Goal: Task Accomplishment & Management: Complete application form

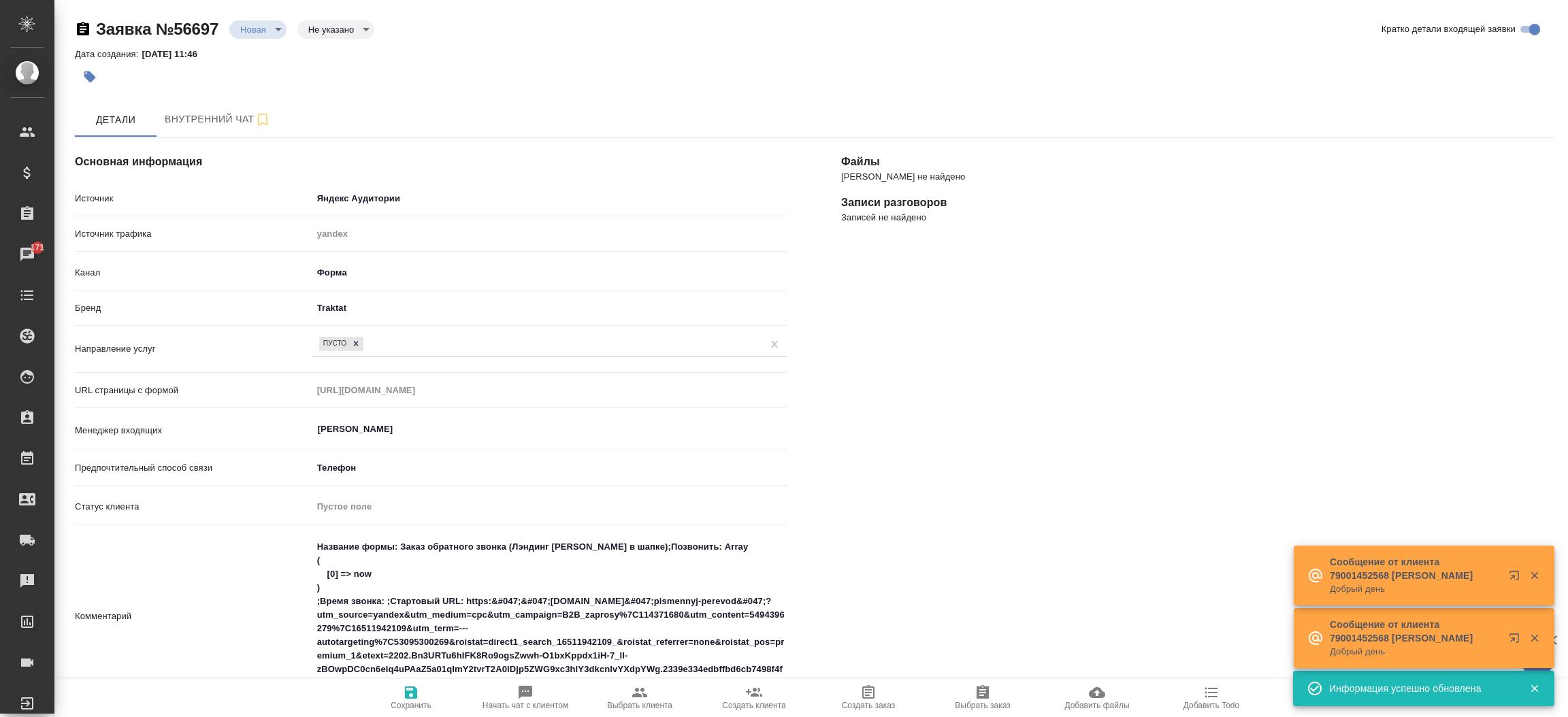
select select "RU"
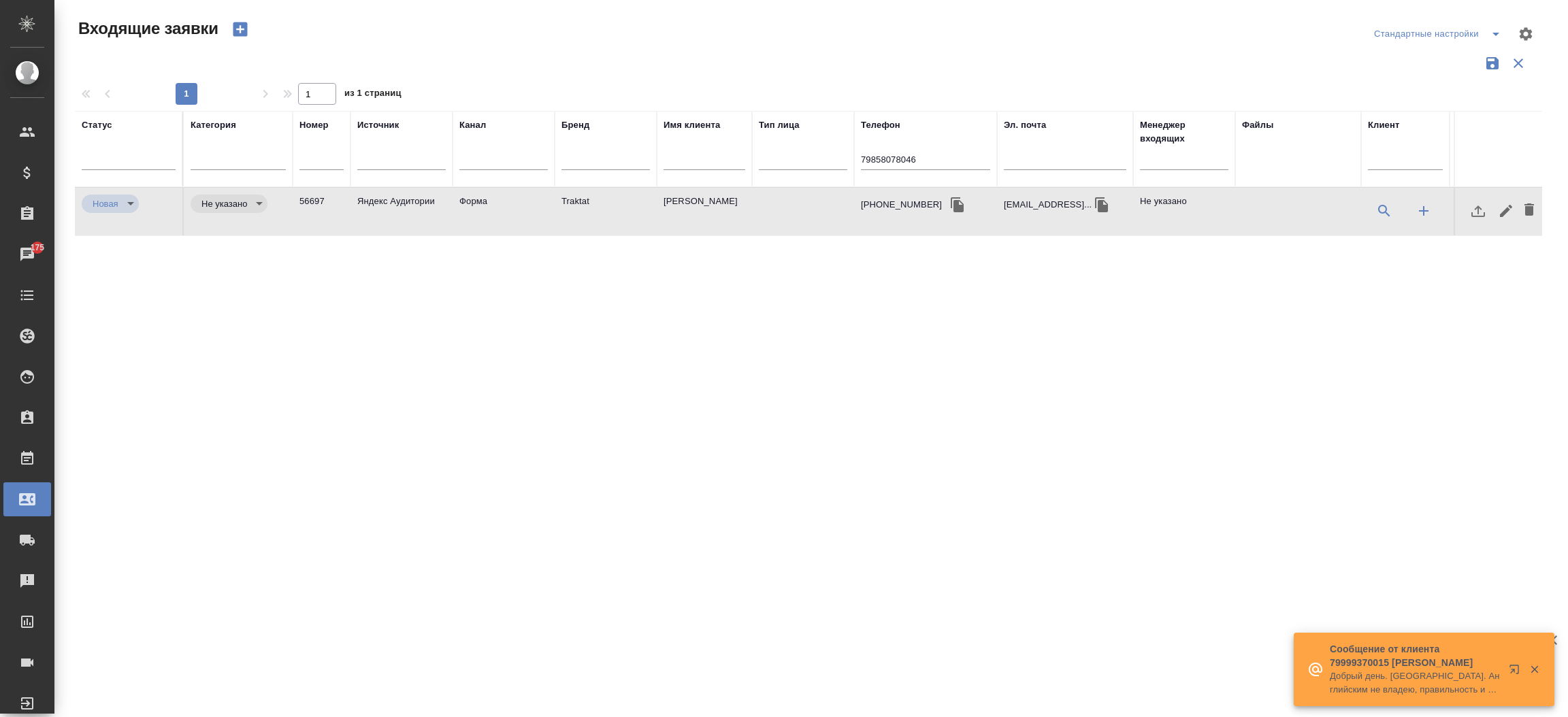
select select "RU"
click at [887, 167] on input "79858078046" at bounding box center [925, 160] width 129 height 17
drag, startPoint x: 0, startPoint y: 0, endPoint x: 887, endPoint y: 167, distance: 902.6
click at [887, 167] on input "79858078046" at bounding box center [925, 160] width 129 height 17
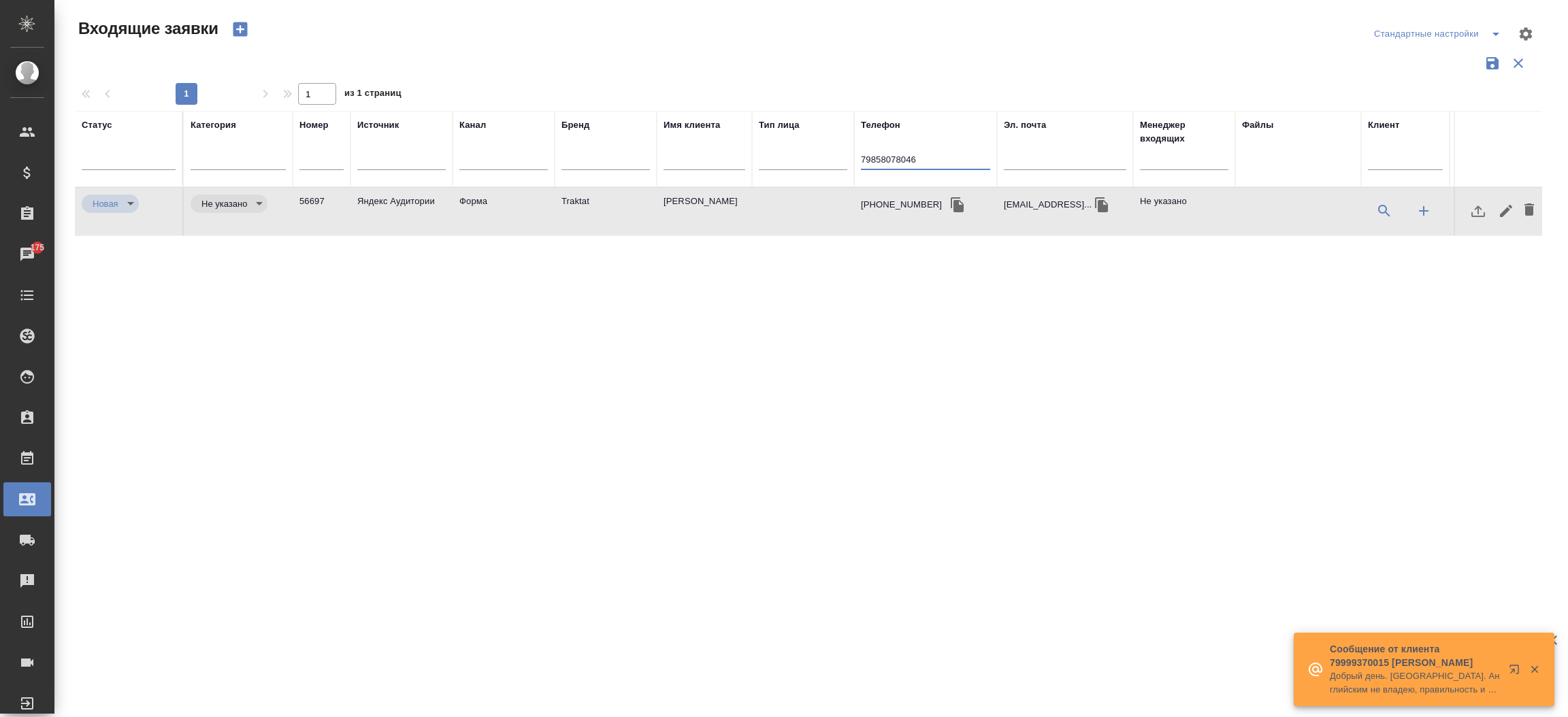
paste input "+32 479 219 592"
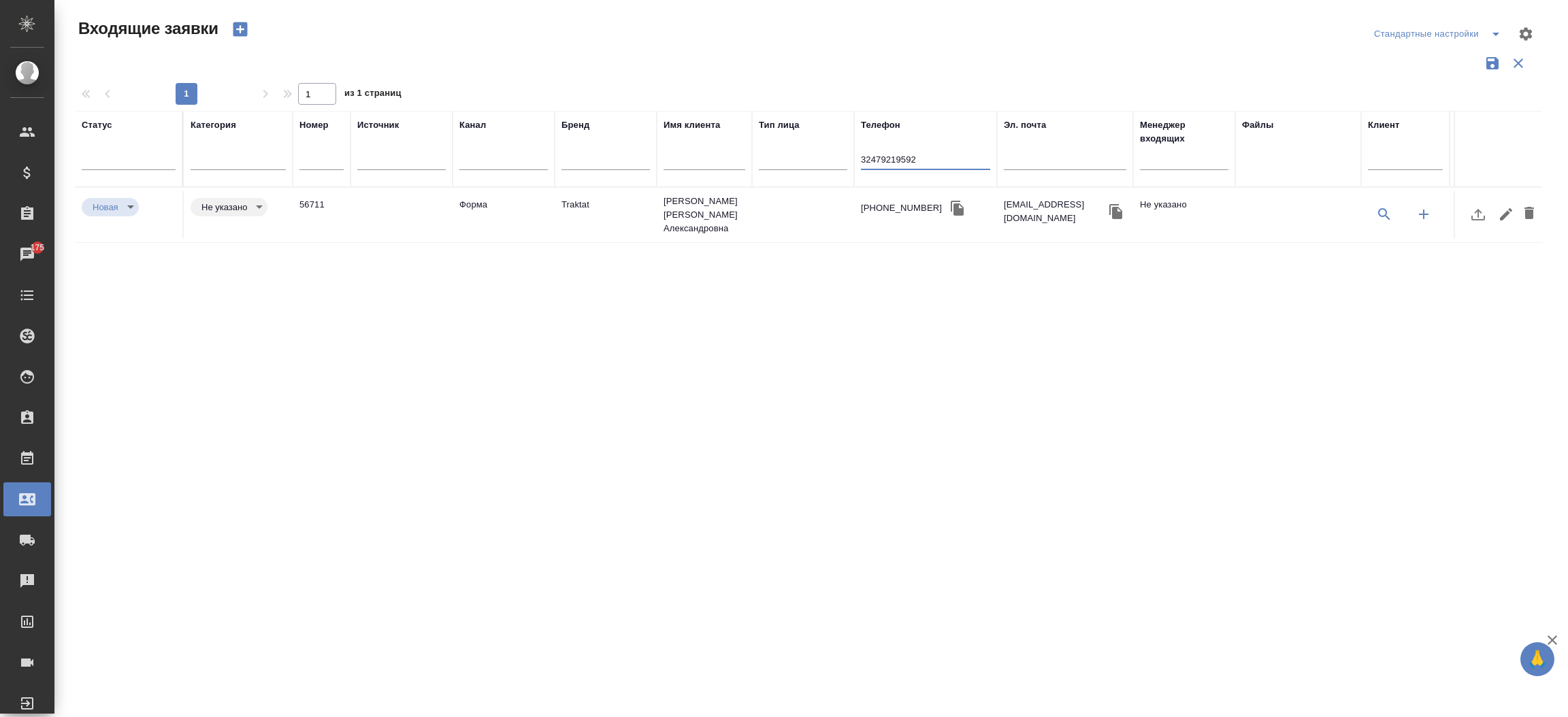
type input "32479219592"
click at [480, 202] on td "Форма" at bounding box center [504, 216] width 102 height 48
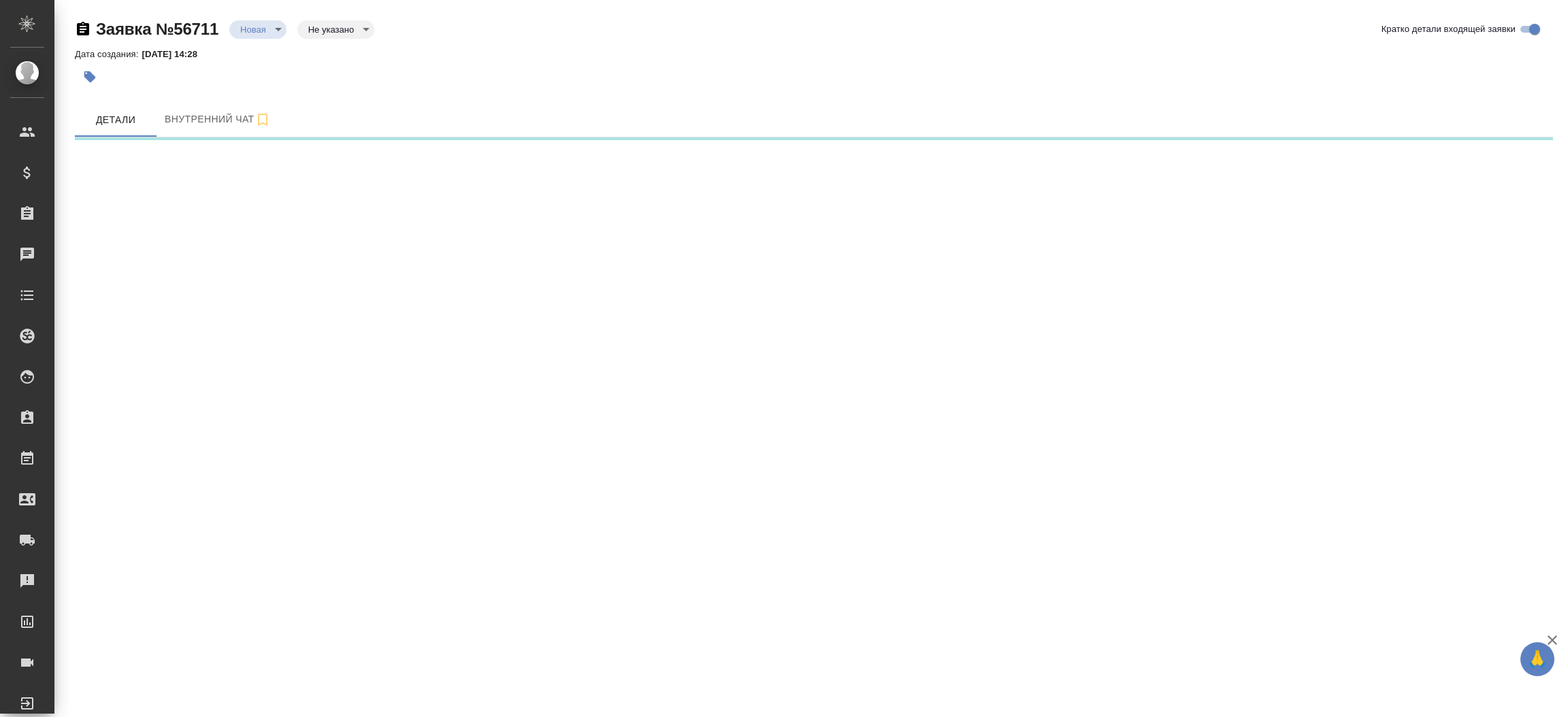
select select "RU"
select select "BE"
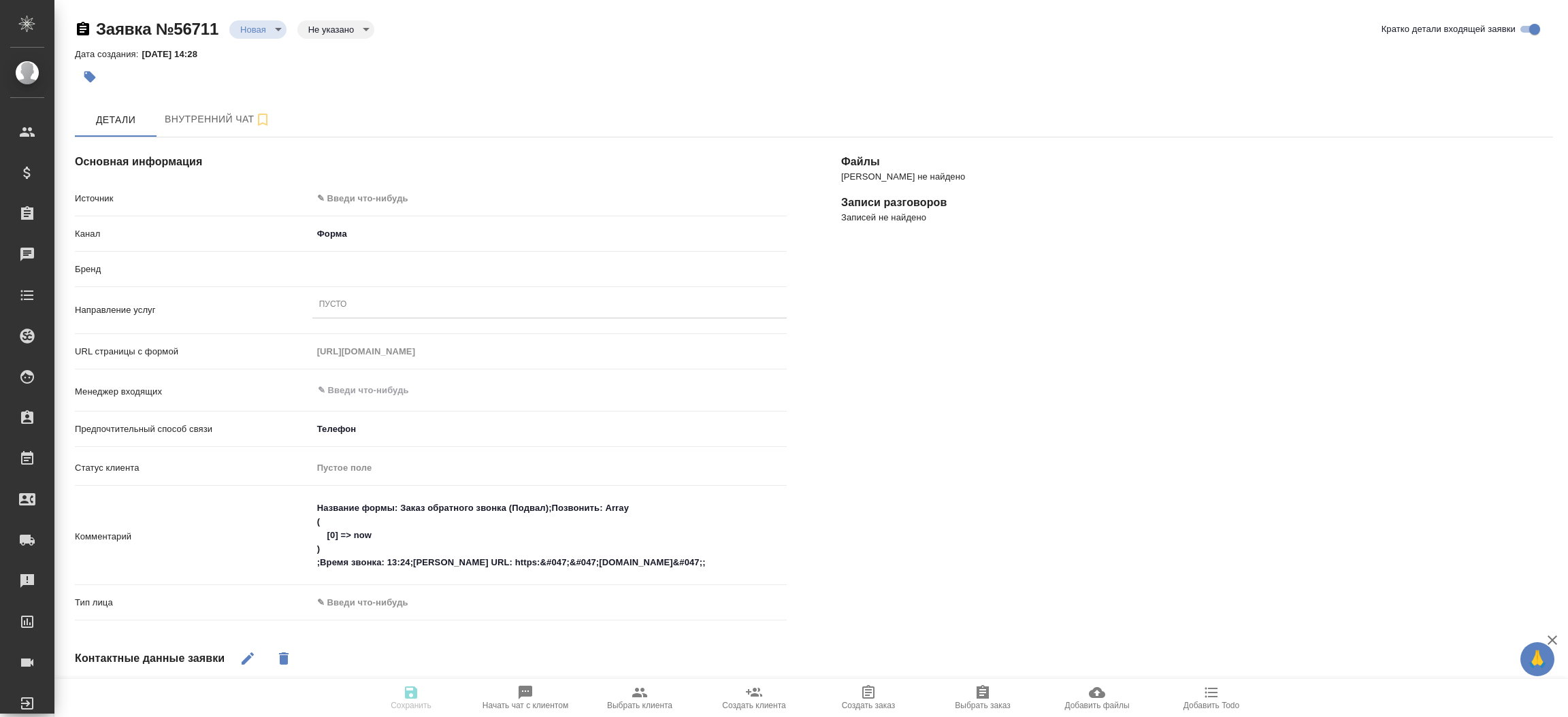
type textarea "x"
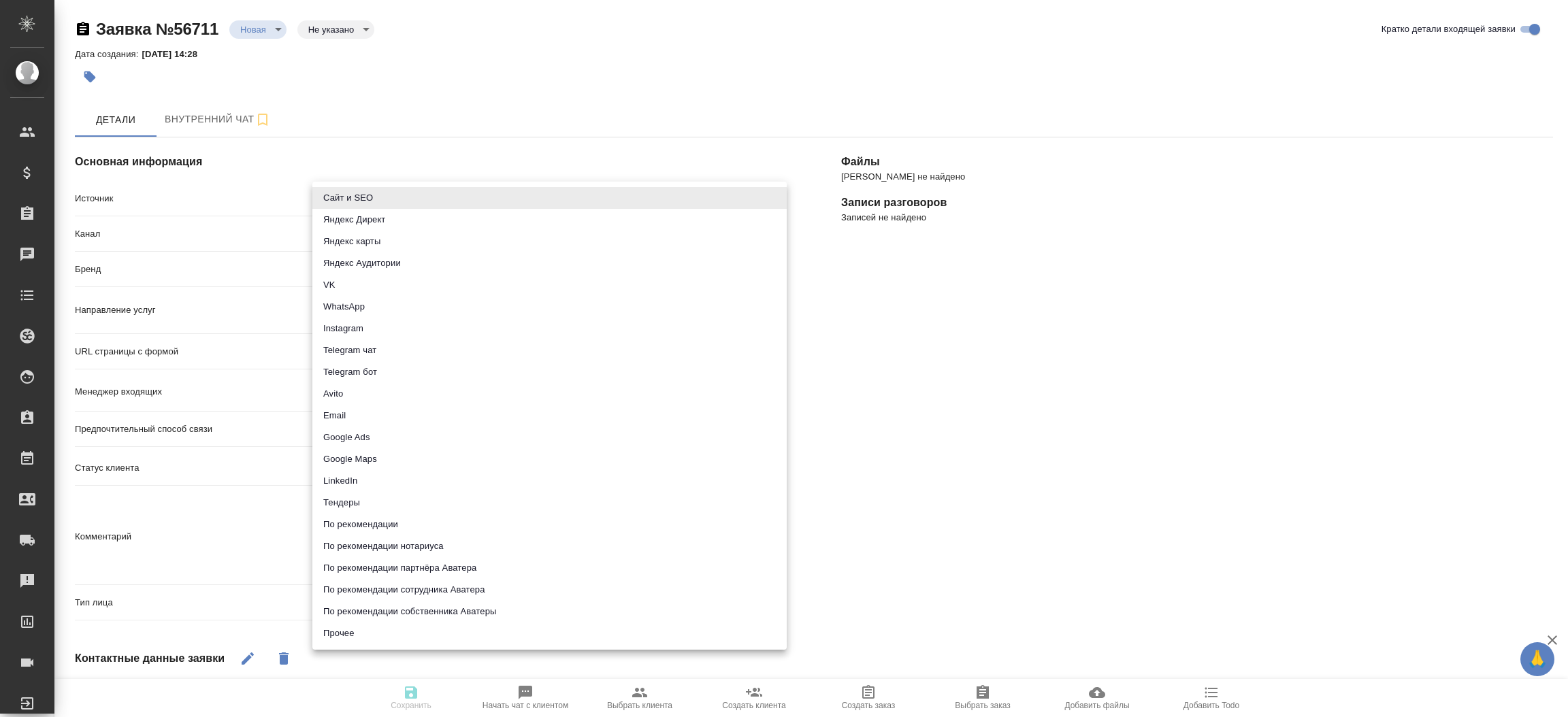
click at [364, 200] on body "🙏 .cls-1 fill:#fff; AWATERA [PERSON_NAME]prutko Клиенты Спецификации Заказы Чат…" at bounding box center [784, 358] width 1568 height 717
click at [364, 200] on li "Сайт и SEO" at bounding box center [549, 198] width 475 height 22
type input "seo"
type textarea "x"
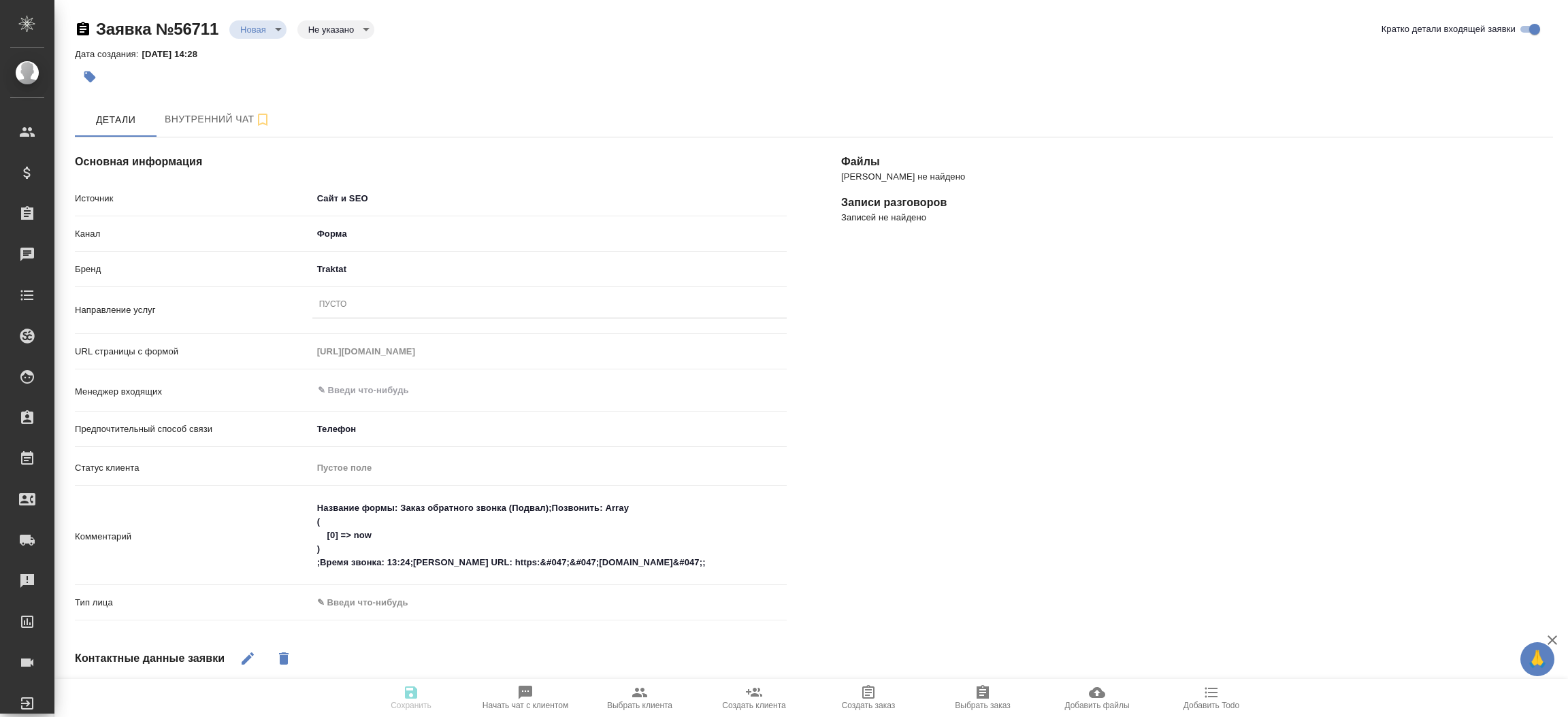
click at [358, 308] on div "Пусто" at bounding box center [549, 305] width 475 height 20
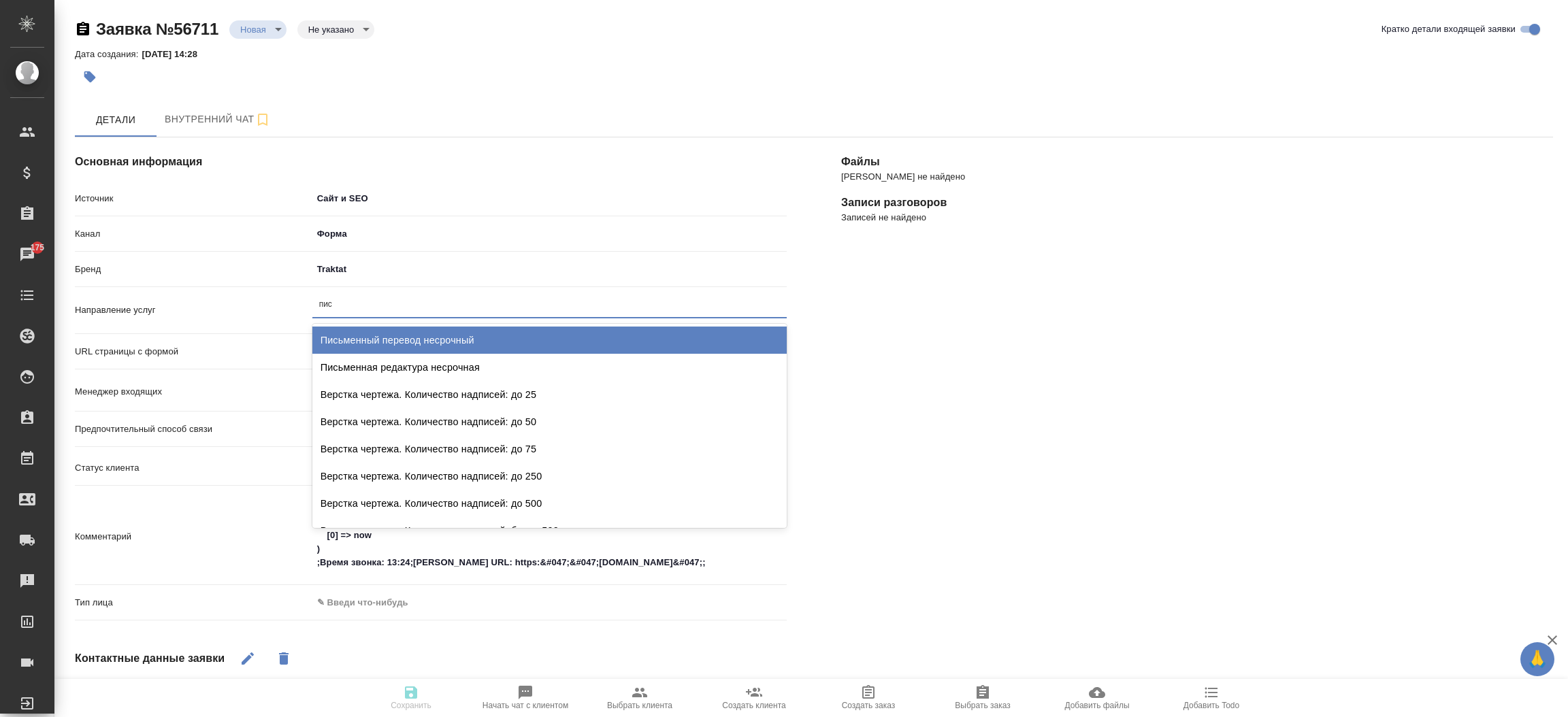
type input "пись"
click at [371, 343] on div "Письменный перевод несрочный" at bounding box center [549, 340] width 475 height 28
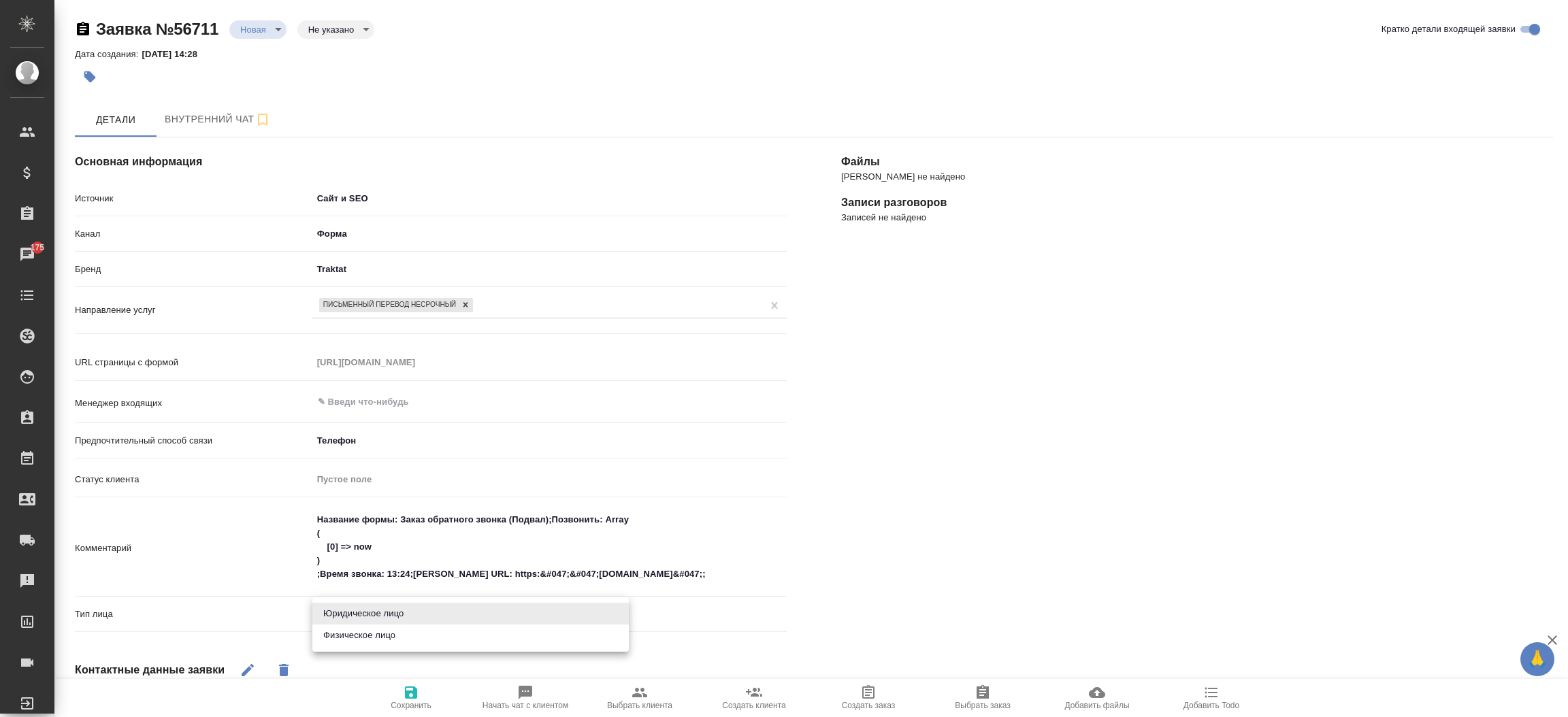
click at [372, 619] on body "🙏 .cls-1 fill:#fff; AWATERA Прутько Ирина i.prutko Клиенты Спецификации Заказы …" at bounding box center [784, 358] width 1568 height 717
click at [366, 637] on li "Физическое лицо" at bounding box center [470, 636] width 316 height 22
type textarea "x"
type input "private"
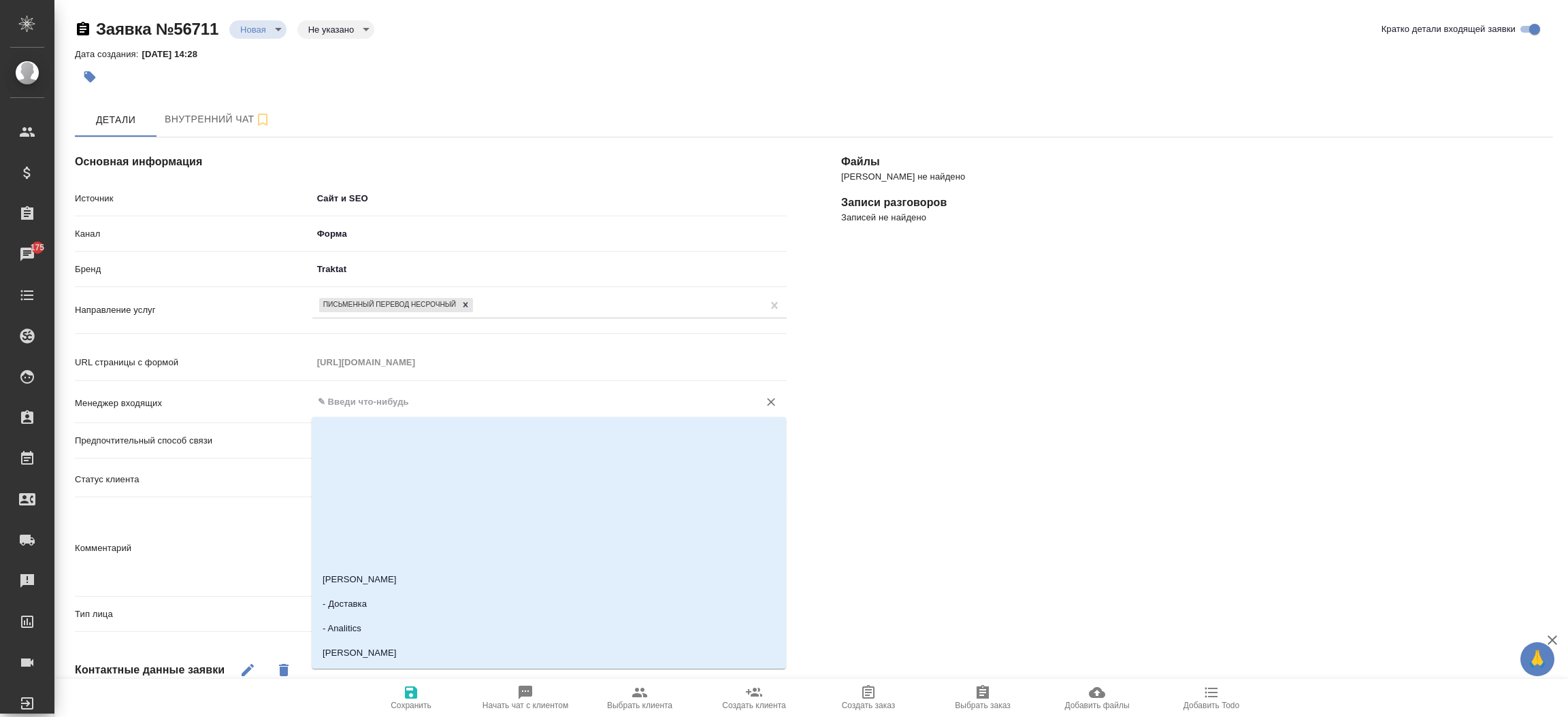
click at [377, 403] on input "text" at bounding box center [527, 402] width 421 height 17
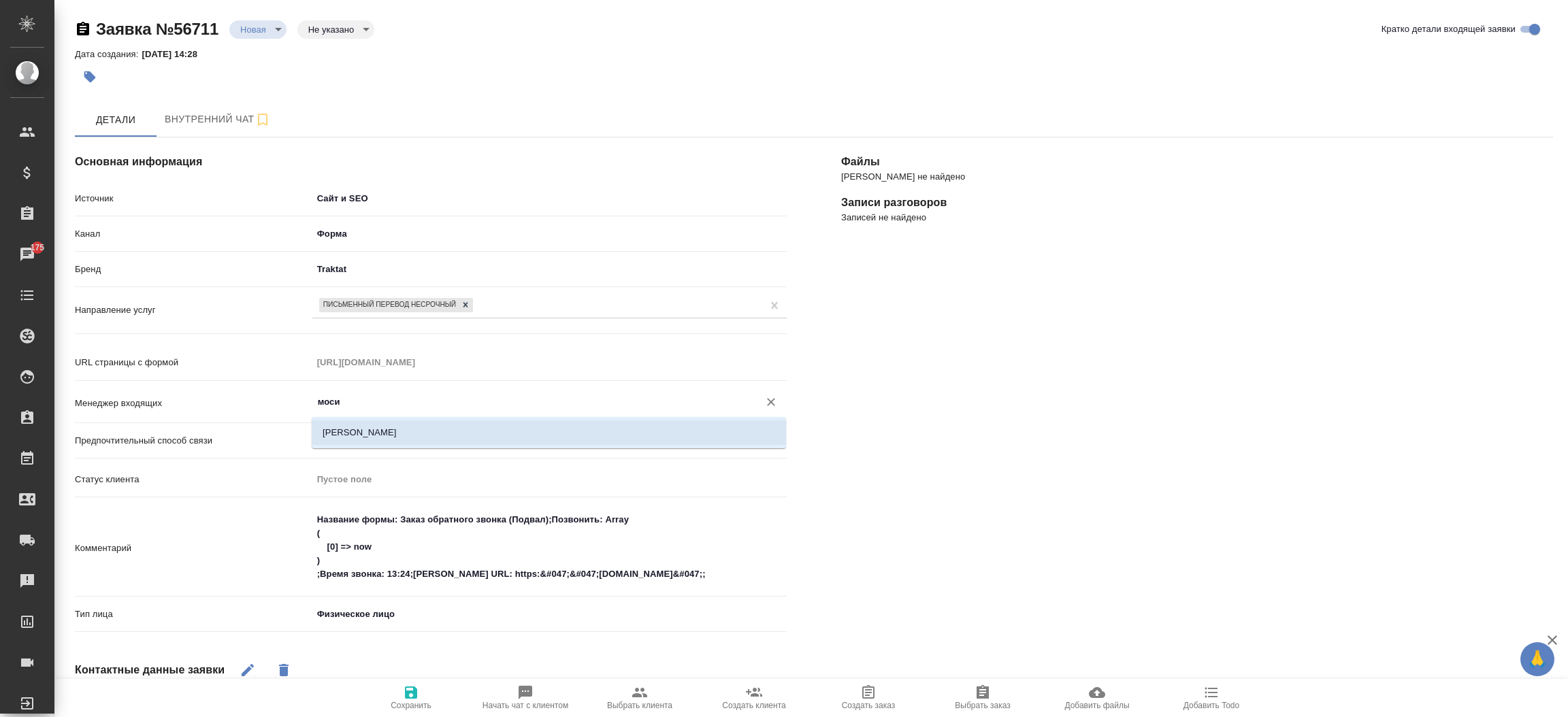
click at [377, 438] on li "[PERSON_NAME]" at bounding box center [549, 433] width 475 height 25
type input "[PERSON_NAME]"
type textarea "x"
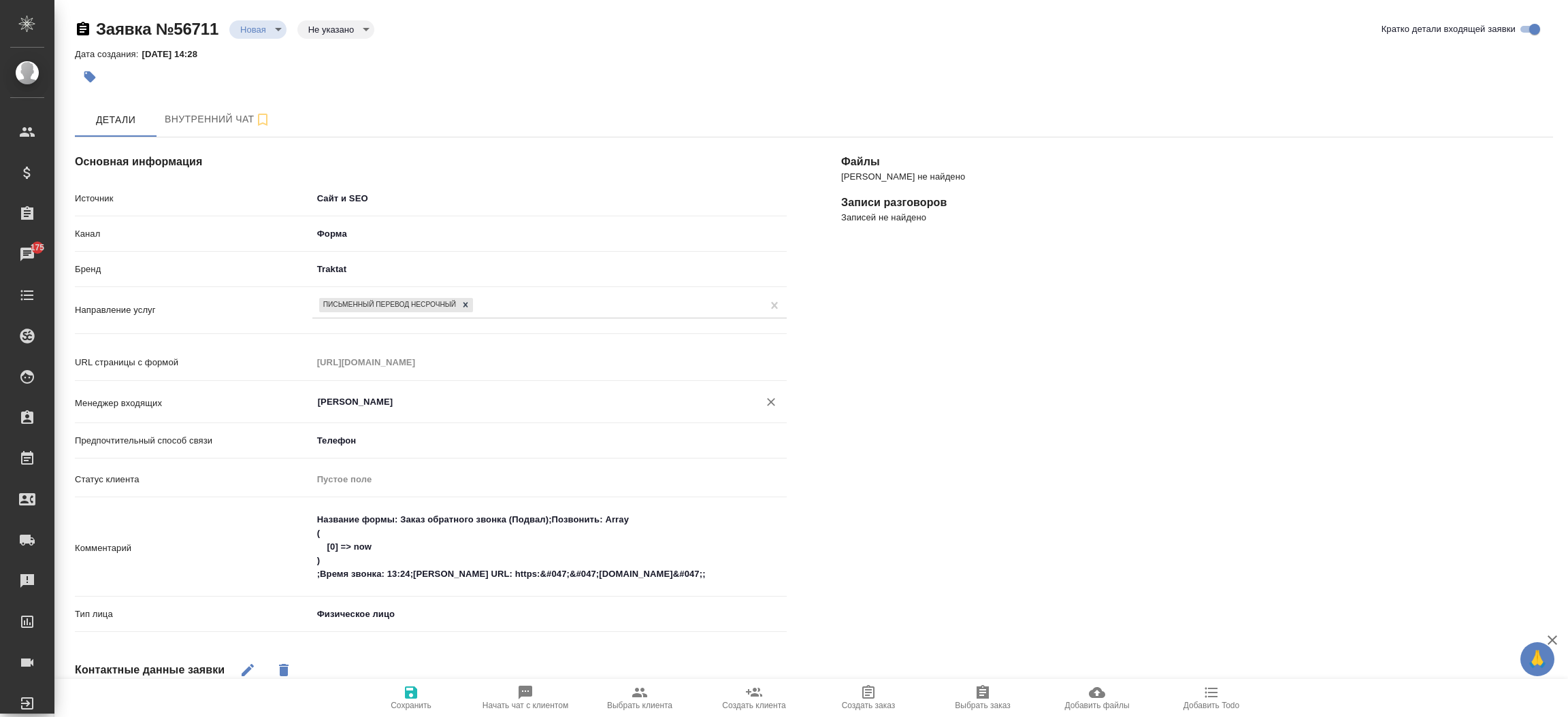
type input "[PERSON_NAME]"
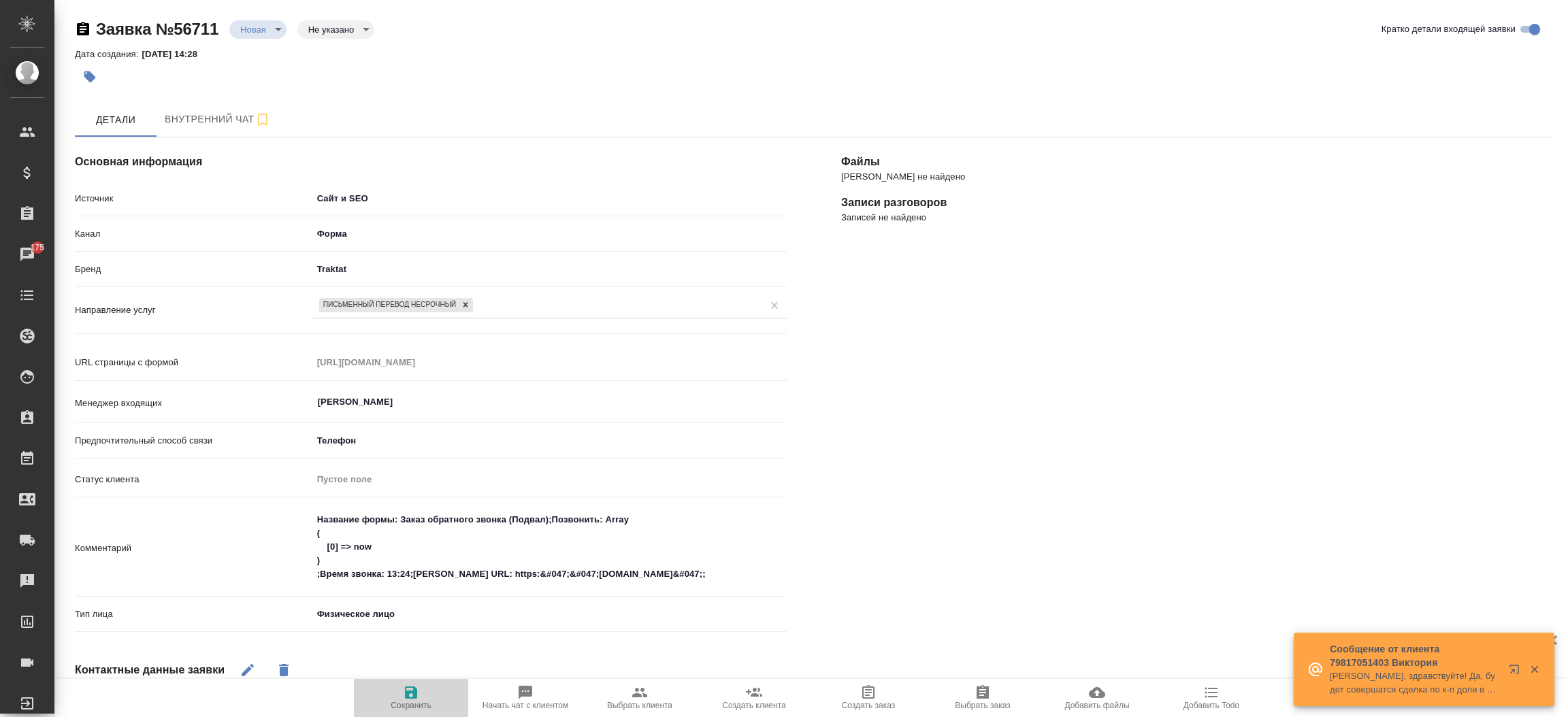
click at [414, 690] on icon "button" at bounding box center [411, 692] width 12 height 12
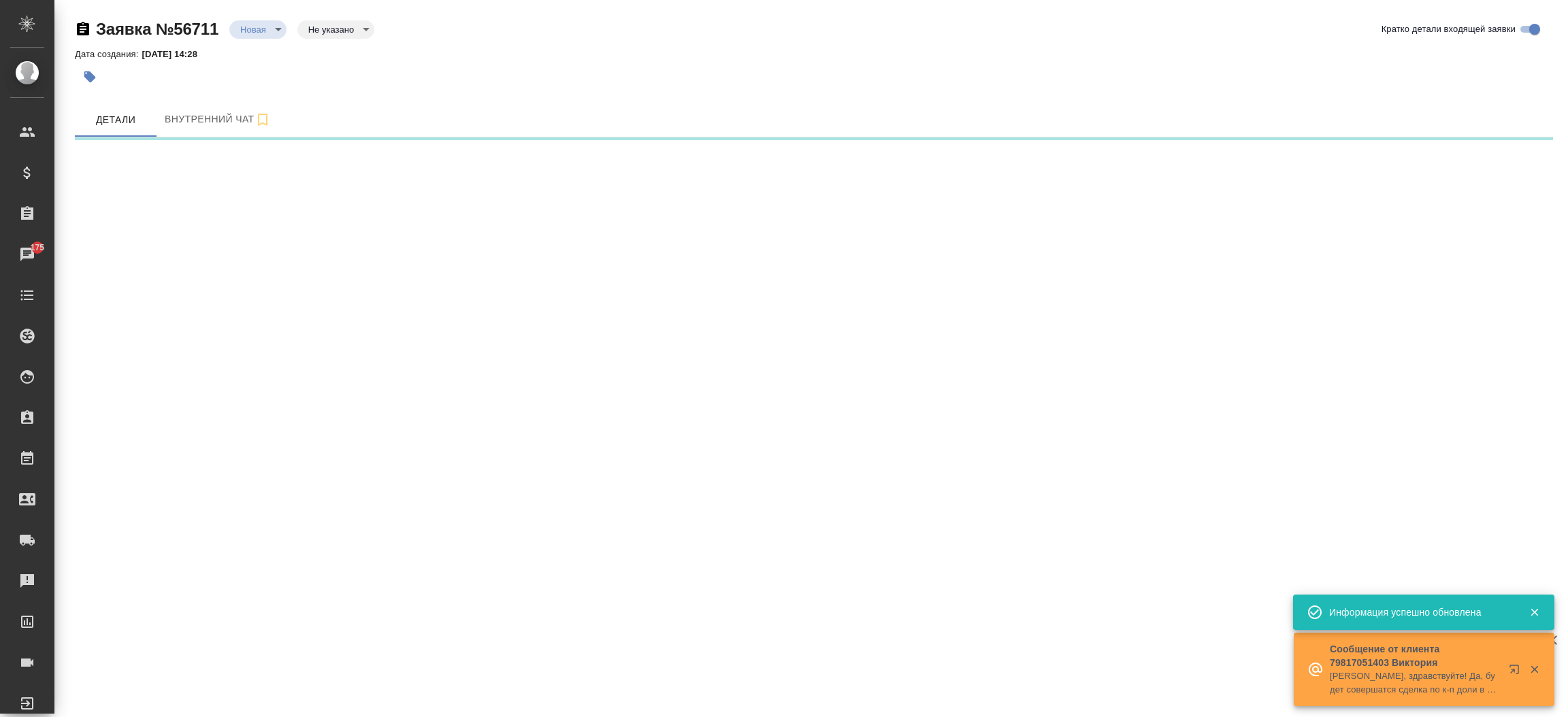
select select "RU"
select select "BE"
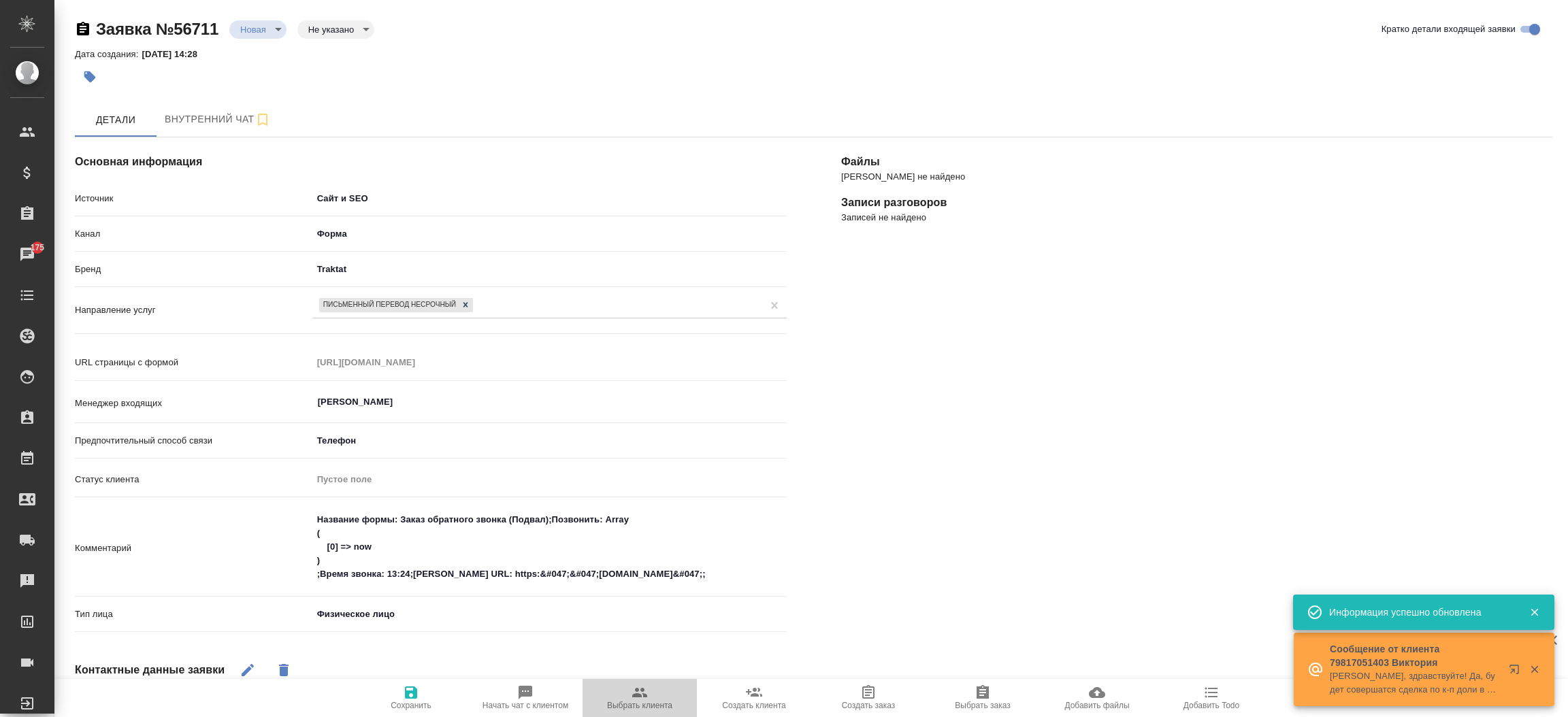
click at [641, 705] on span "Выбрать клиента" at bounding box center [640, 705] width 65 height 9
type textarea "x"
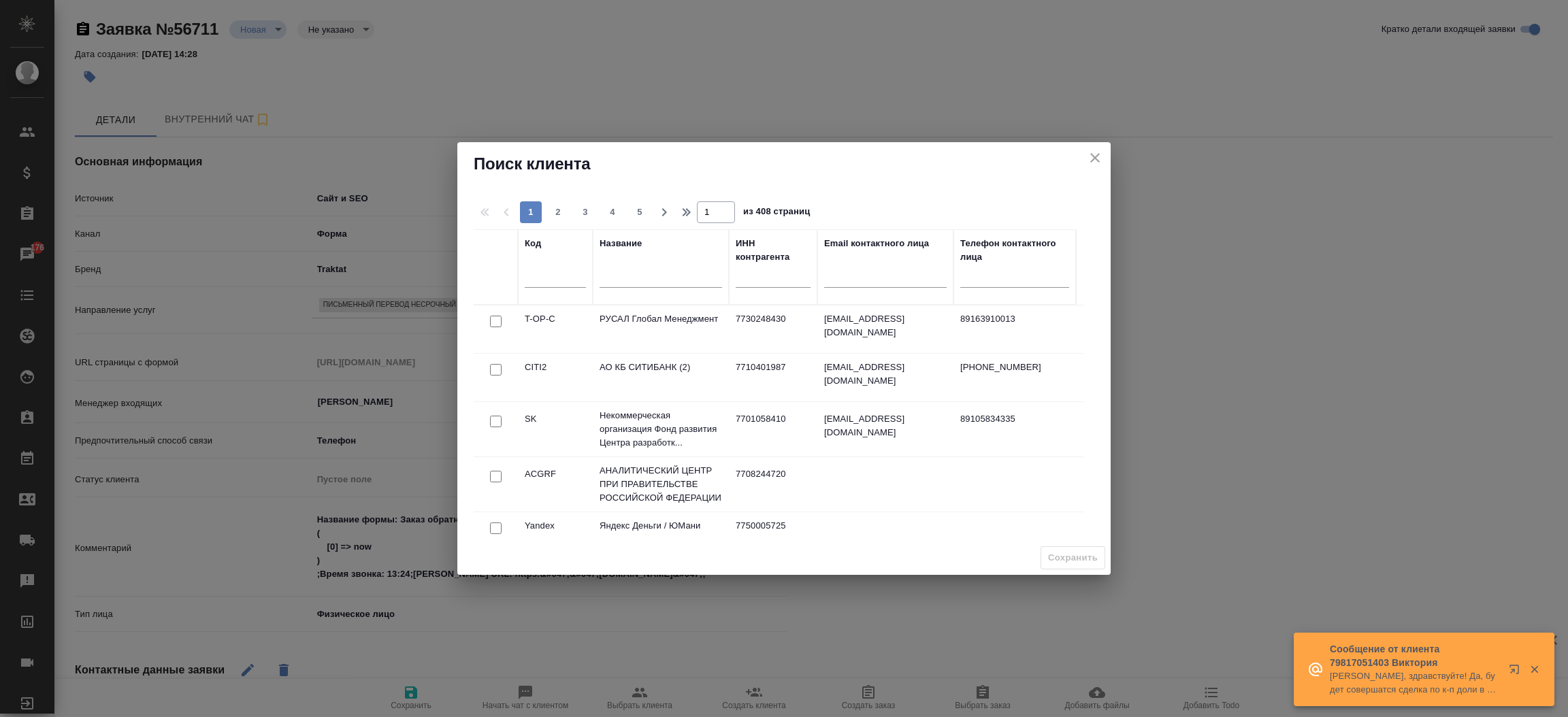
click at [643, 269] on div at bounding box center [660, 281] width 123 height 33
click at [643, 271] on input "text" at bounding box center [660, 279] width 123 height 17
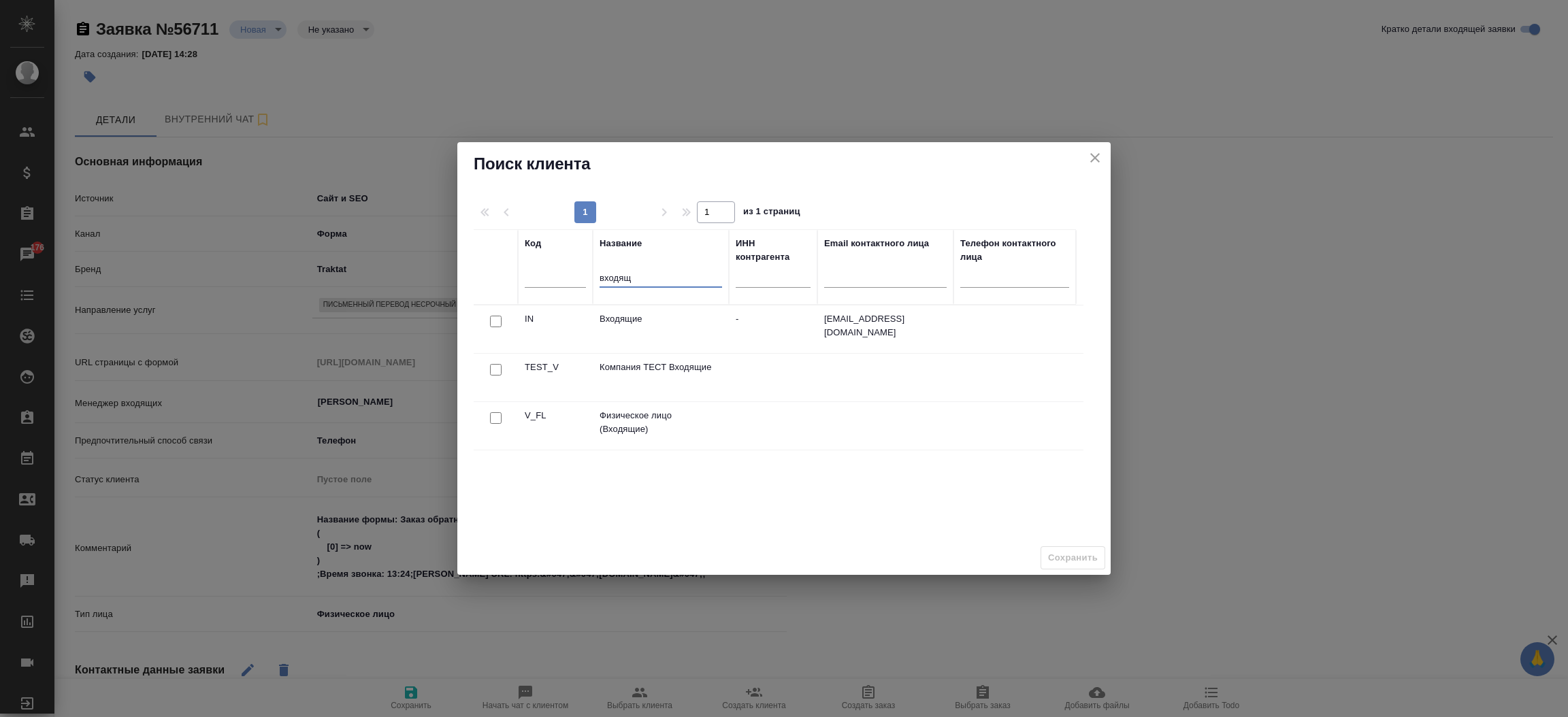
type input "входящ"
click at [493, 419] on input "checkbox" at bounding box center [496, 418] width 12 height 12
checkbox input "true"
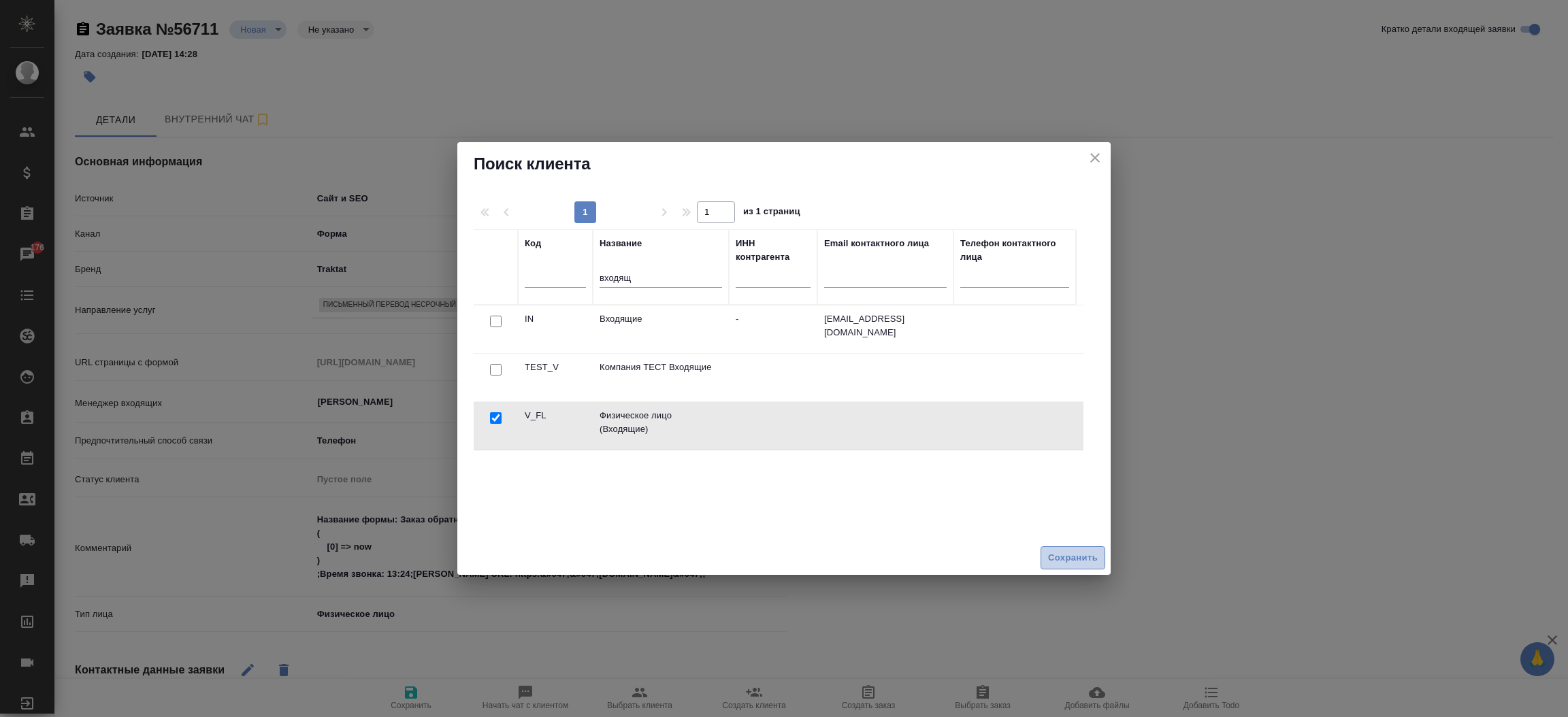
click at [1054, 563] on span "Сохранить" at bounding box center [1072, 559] width 49 height 16
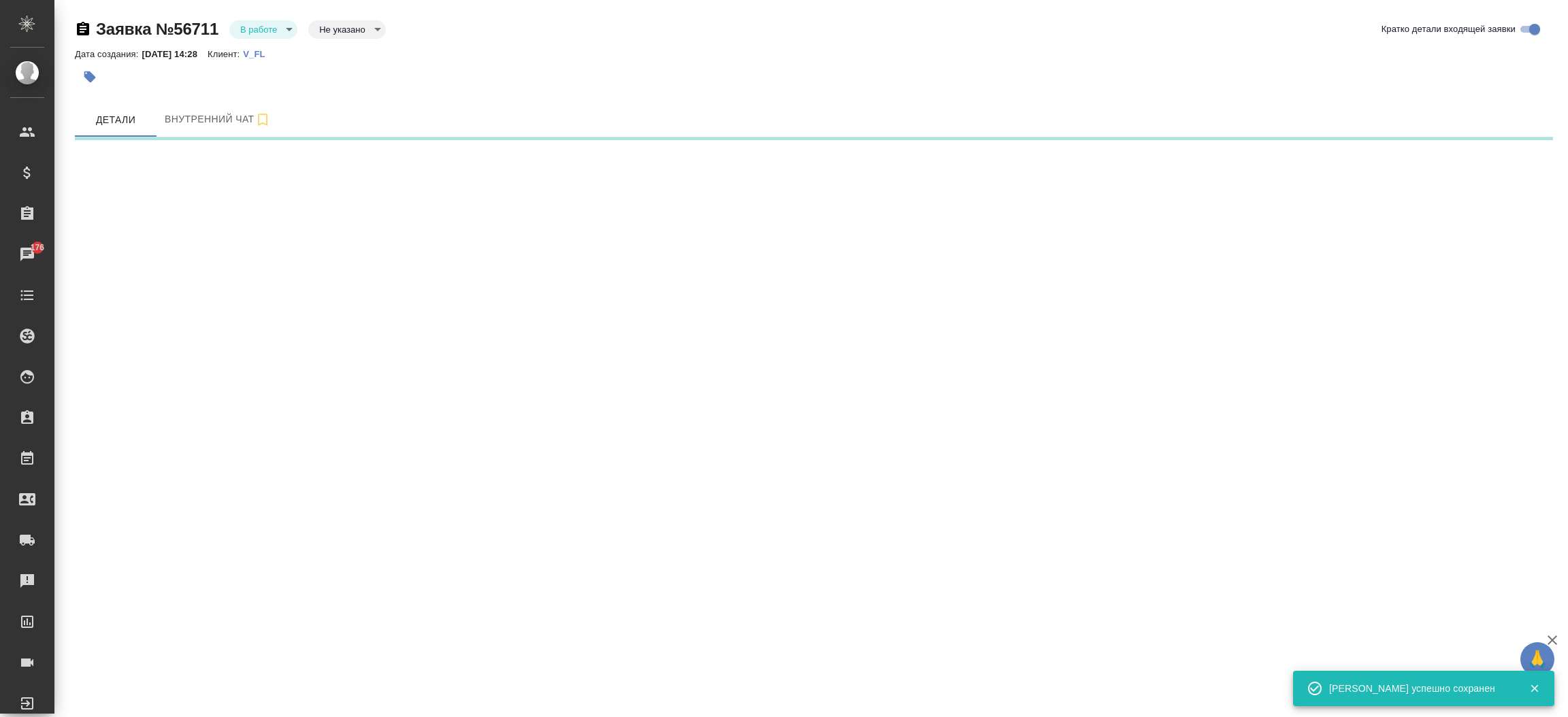
select select "RU"
select select "BE"
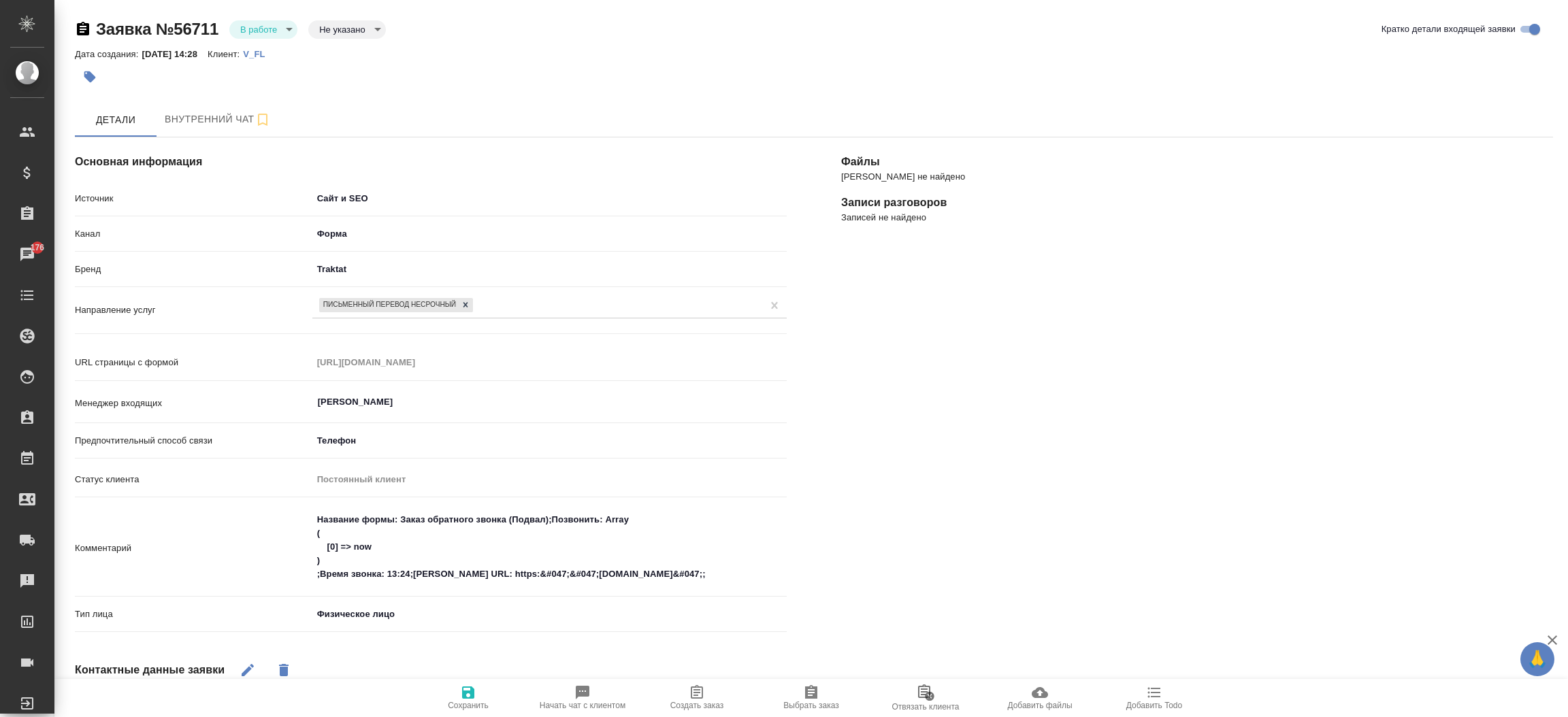
click at [562, 704] on span "Начать чат с клиентом" at bounding box center [583, 705] width 86 height 9
type textarea "x"
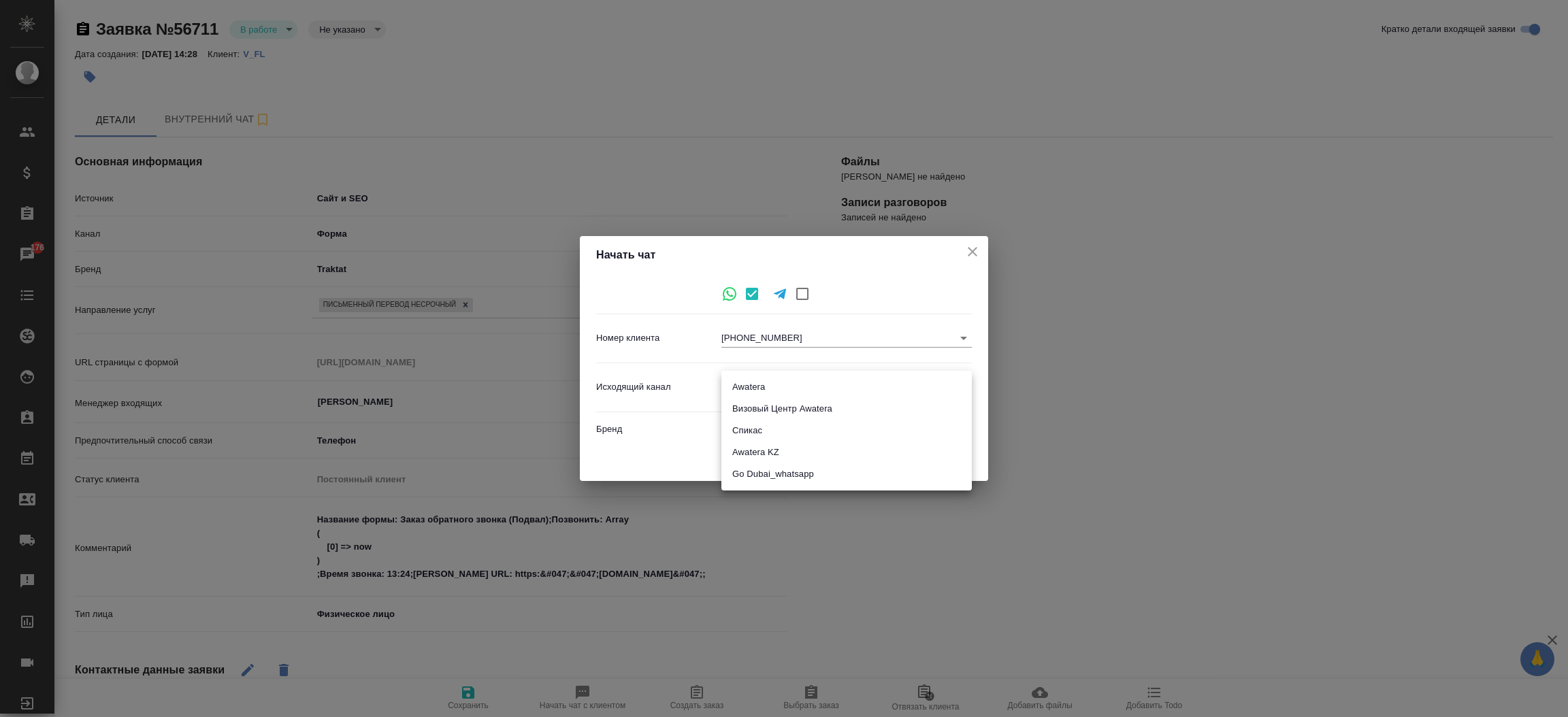
click at [826, 382] on body "🙏 .cls-1 fill:#fff; AWATERA Прутько Ирина i.prutko Клиенты Спецификации Заказы …" at bounding box center [784, 358] width 1568 height 717
click at [826, 382] on li "Awatera" at bounding box center [846, 388] width 250 height 22
type input "2"
click at [929, 459] on span "Начать" at bounding box center [942, 459] width 33 height 16
type textarea "x"
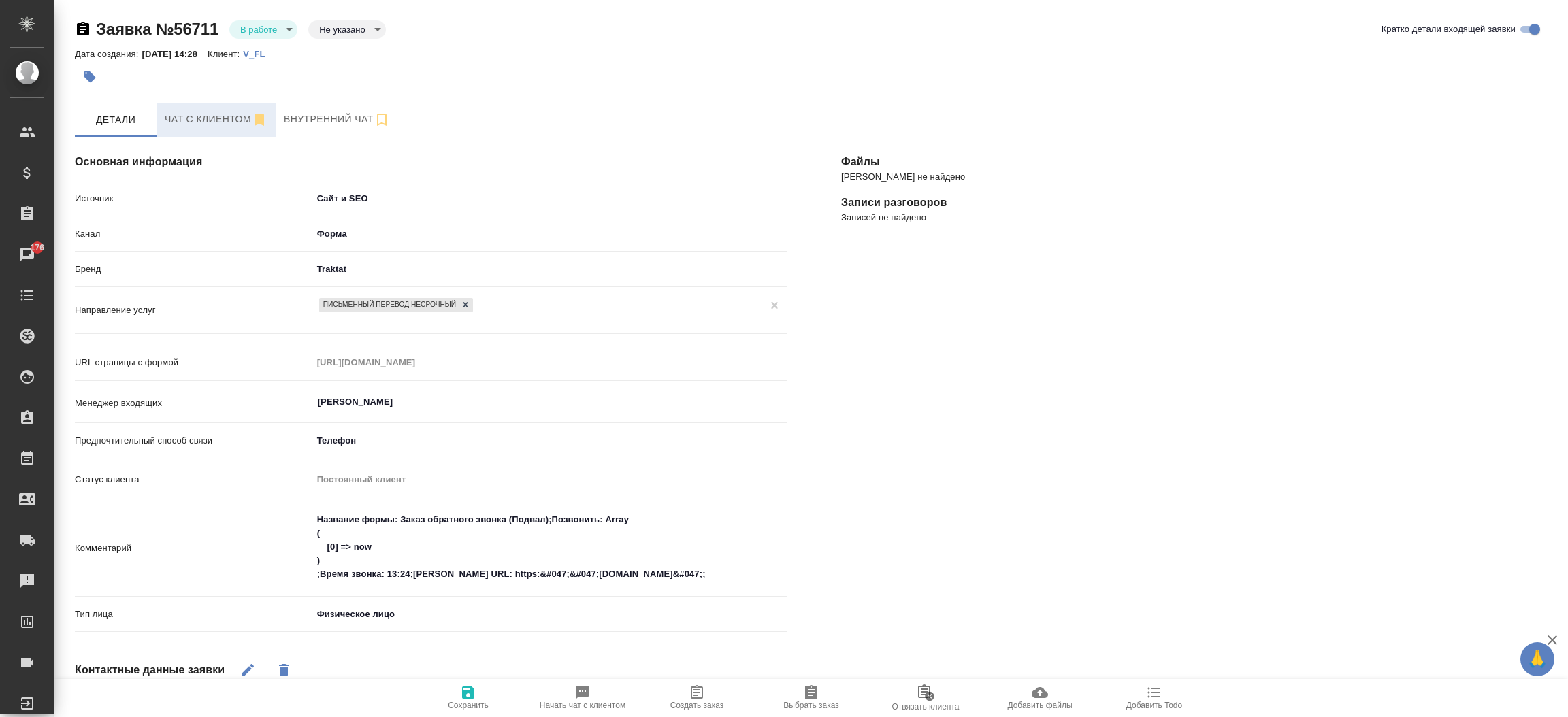
click at [206, 131] on button "Чат с клиентом" at bounding box center [216, 120] width 119 height 34
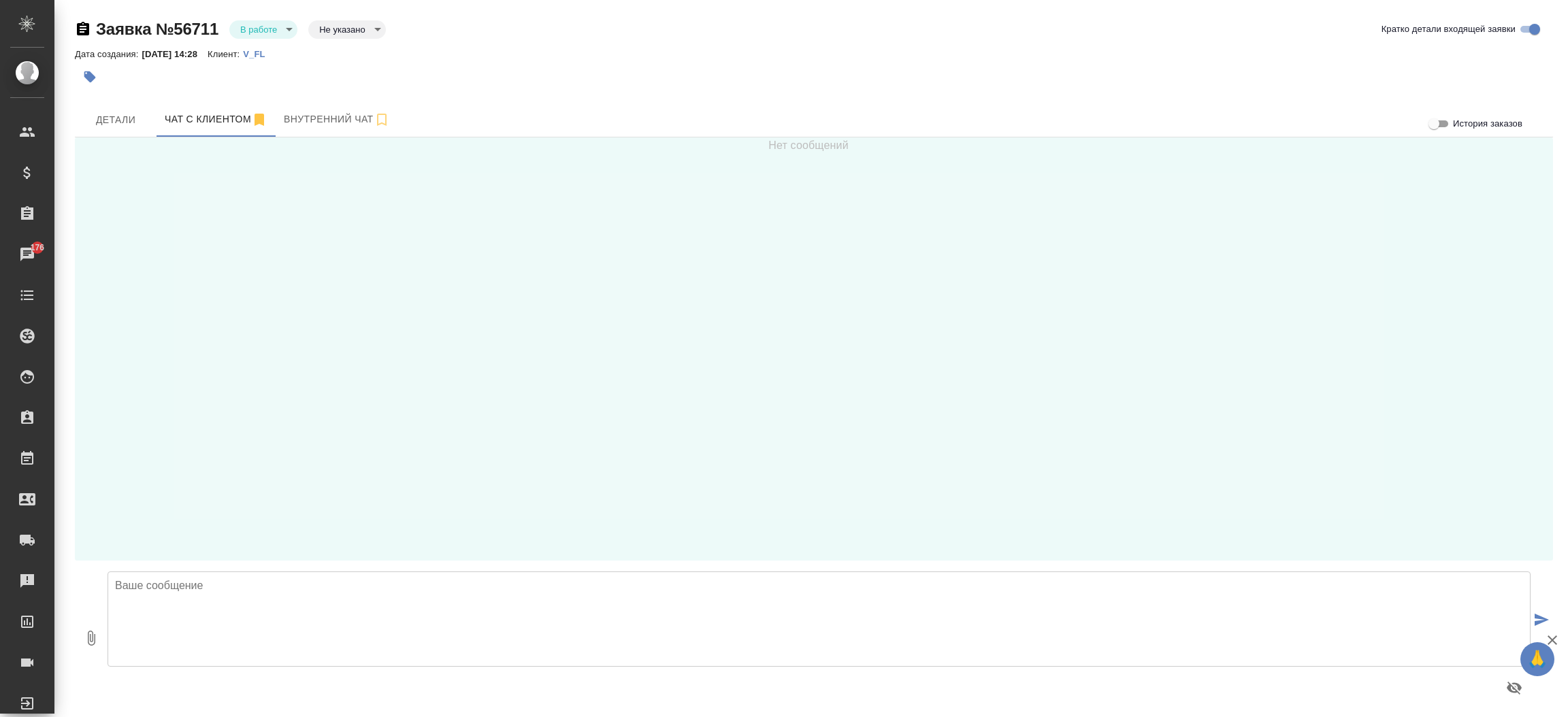
click at [186, 615] on textarea at bounding box center [818, 619] width 1423 height 95
click at [251, 581] on textarea "Добрый день, Юлия Алексндровна!" at bounding box center [818, 619] width 1423 height 95
click at [341, 575] on textarea "Добрый день, Юлия Александровна!" at bounding box center [818, 619] width 1423 height 95
type textarea "Добрый день, Юлия Александровна! Направьте пожалуйста документ для расчета стои…"
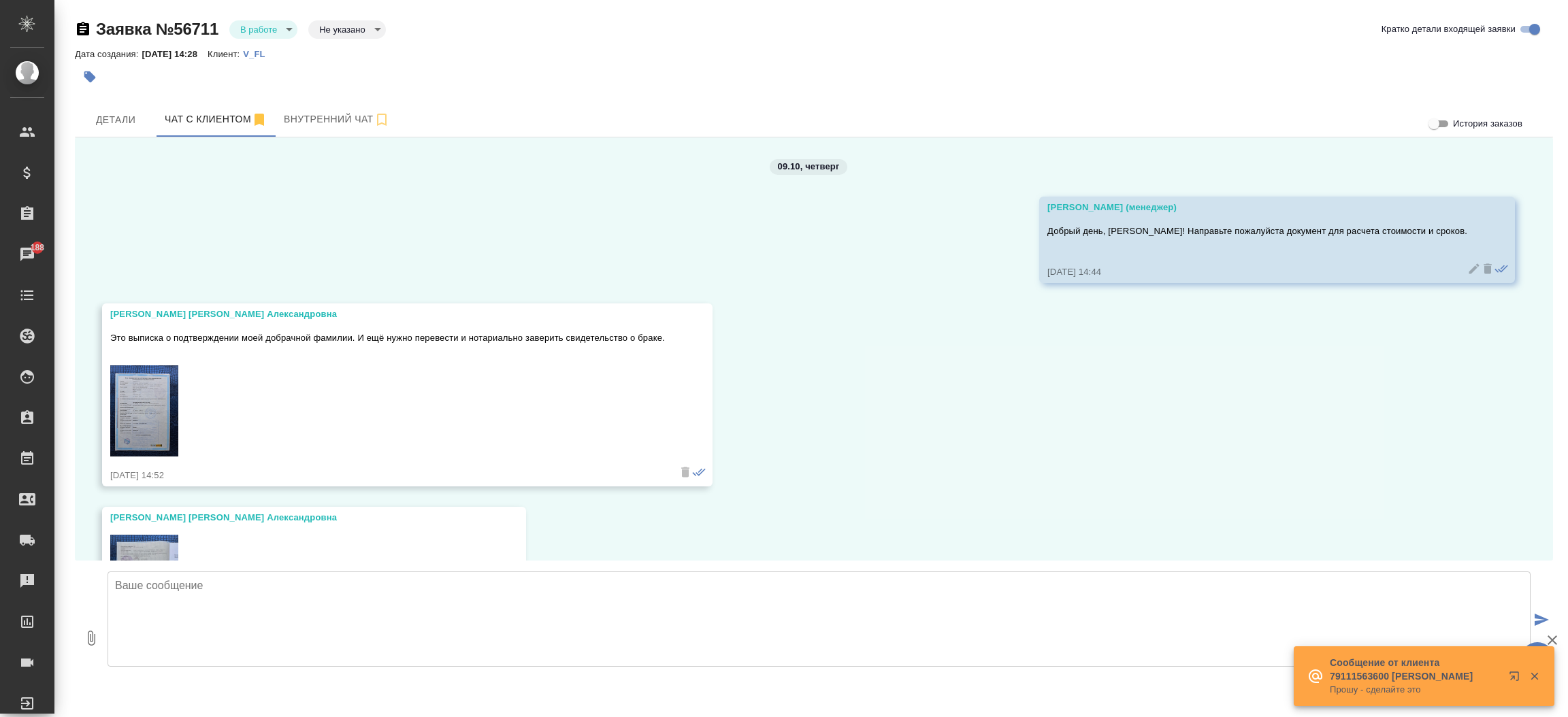
scroll to position [121, 0]
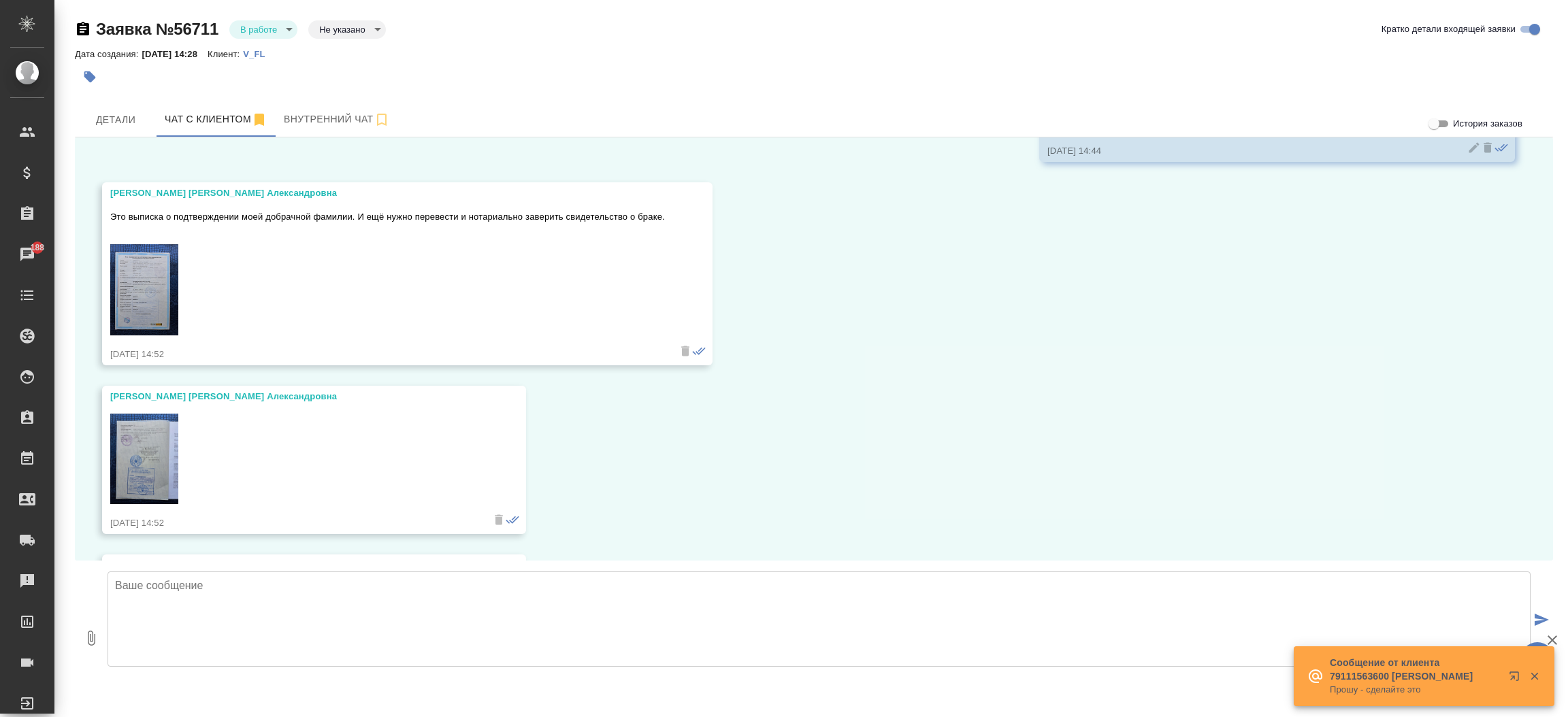
click at [614, 615] on textarea at bounding box center [818, 619] width 1423 height 95
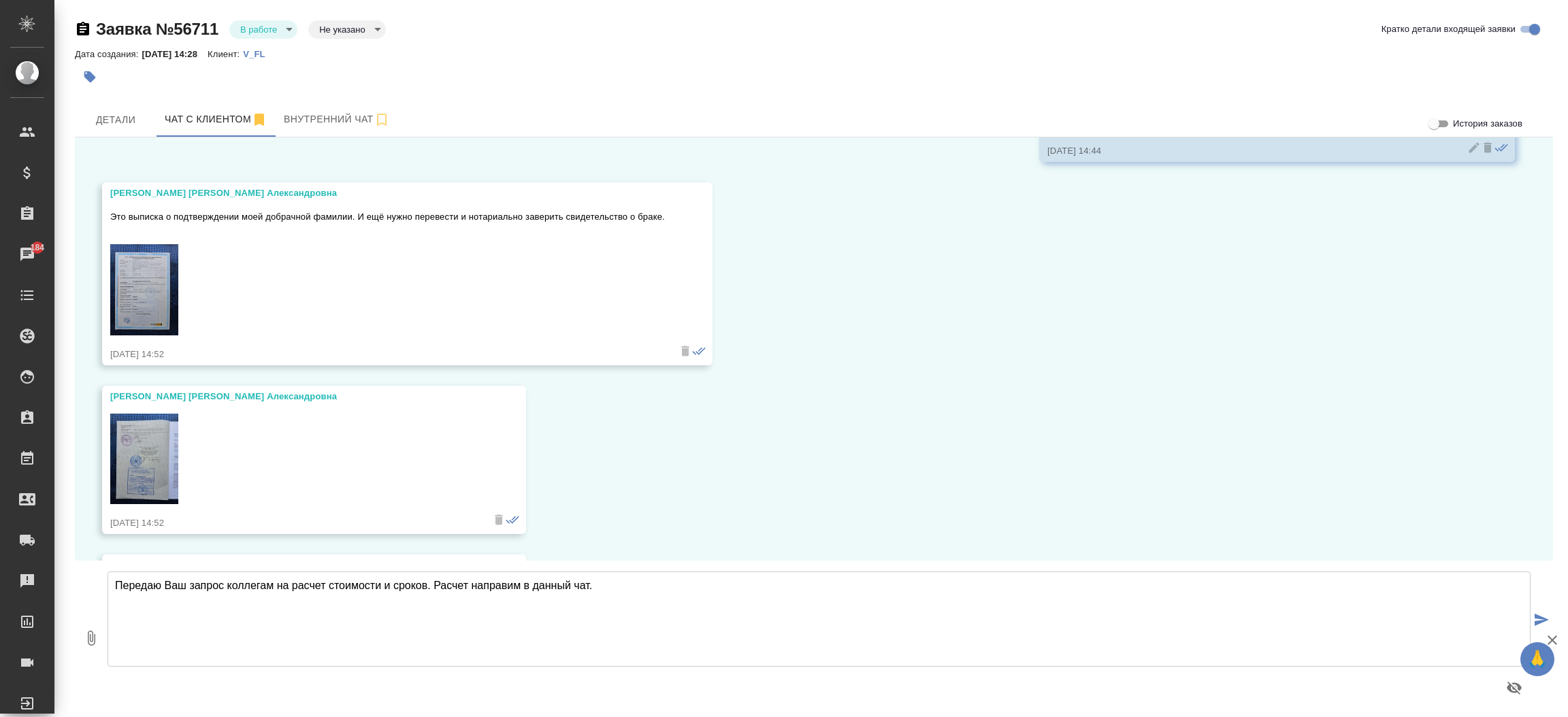
type textarea "Передаю Ваш запрос коллегам на расчет стоимости и сроков. Расчет направим в дан…"
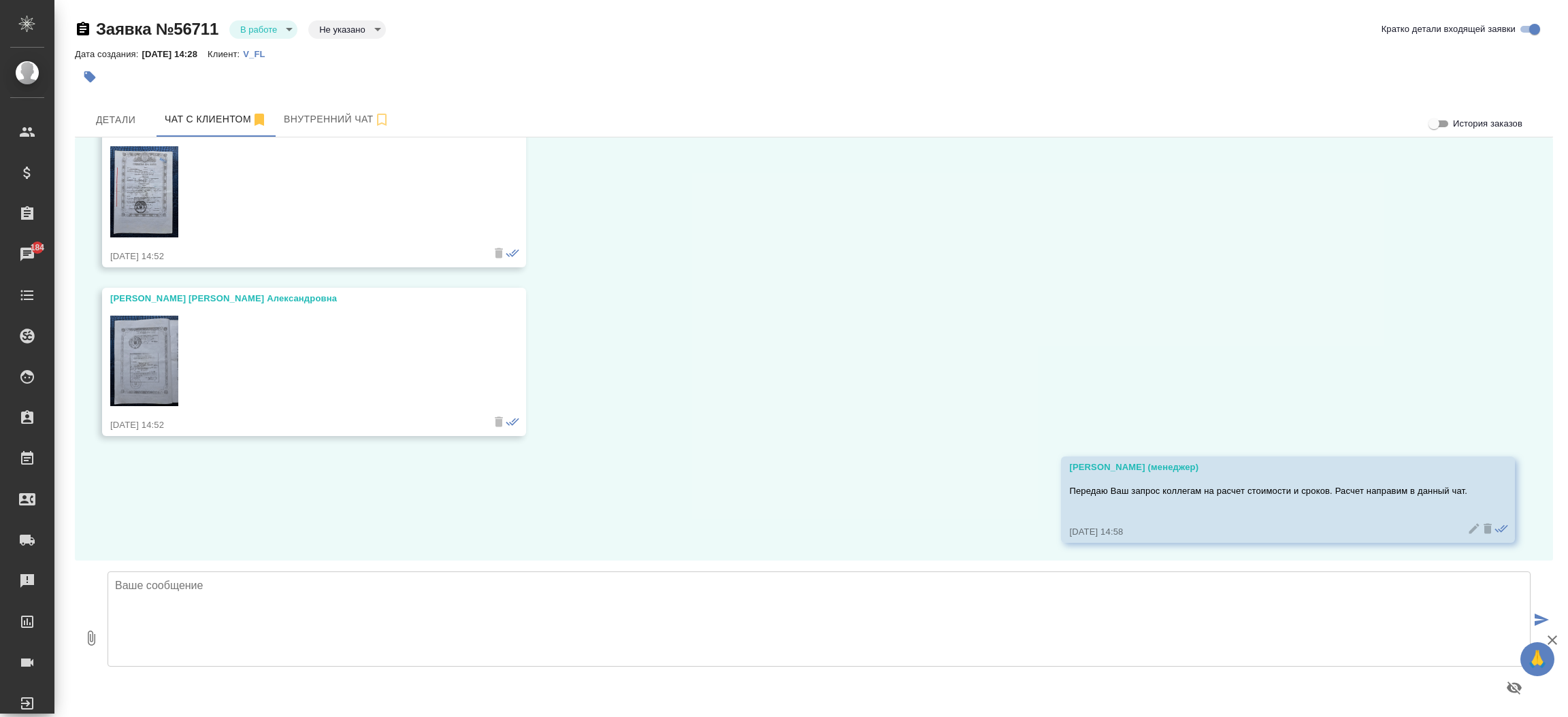
scroll to position [559, 0]
click at [149, 194] on img at bounding box center [144, 191] width 68 height 91
click at [139, 342] on img at bounding box center [144, 360] width 68 height 91
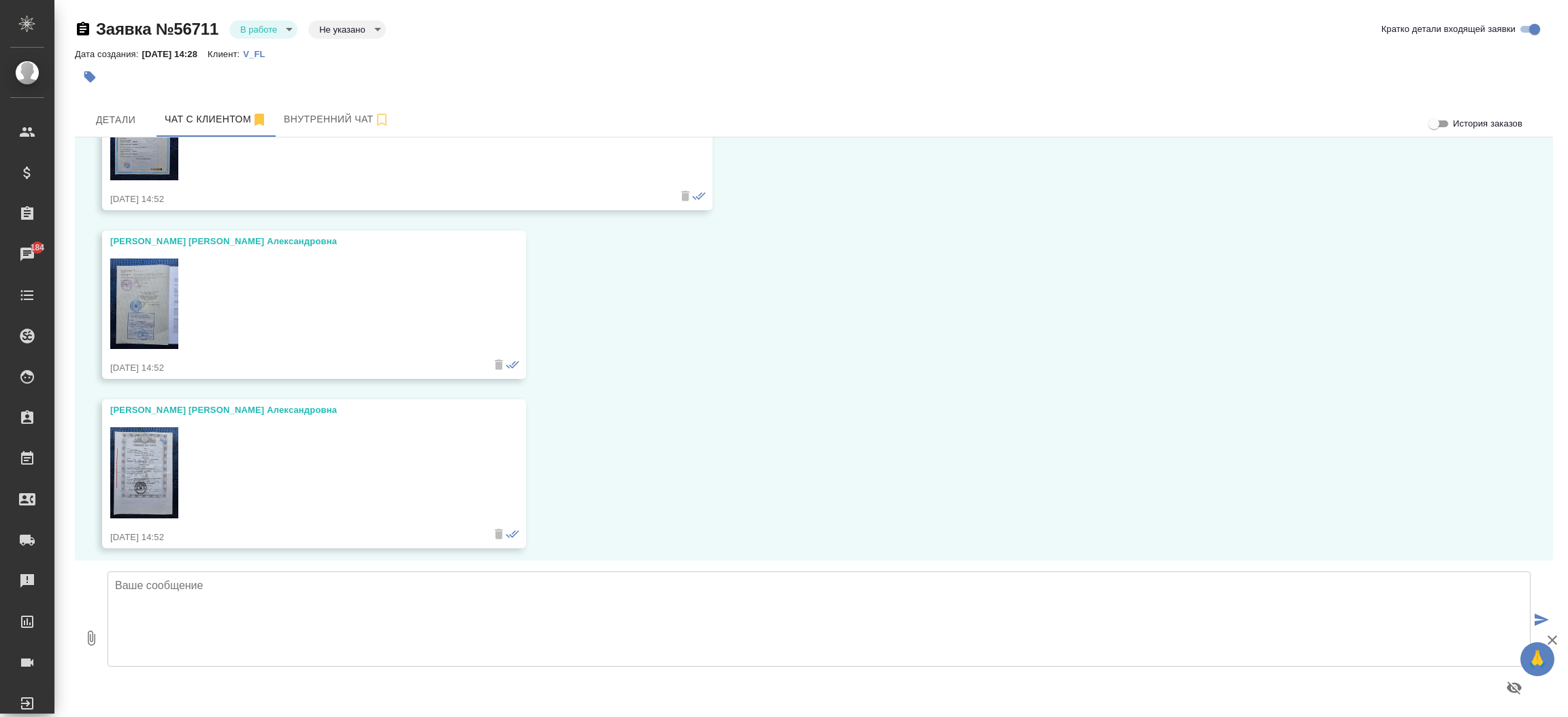
scroll to position [293, 0]
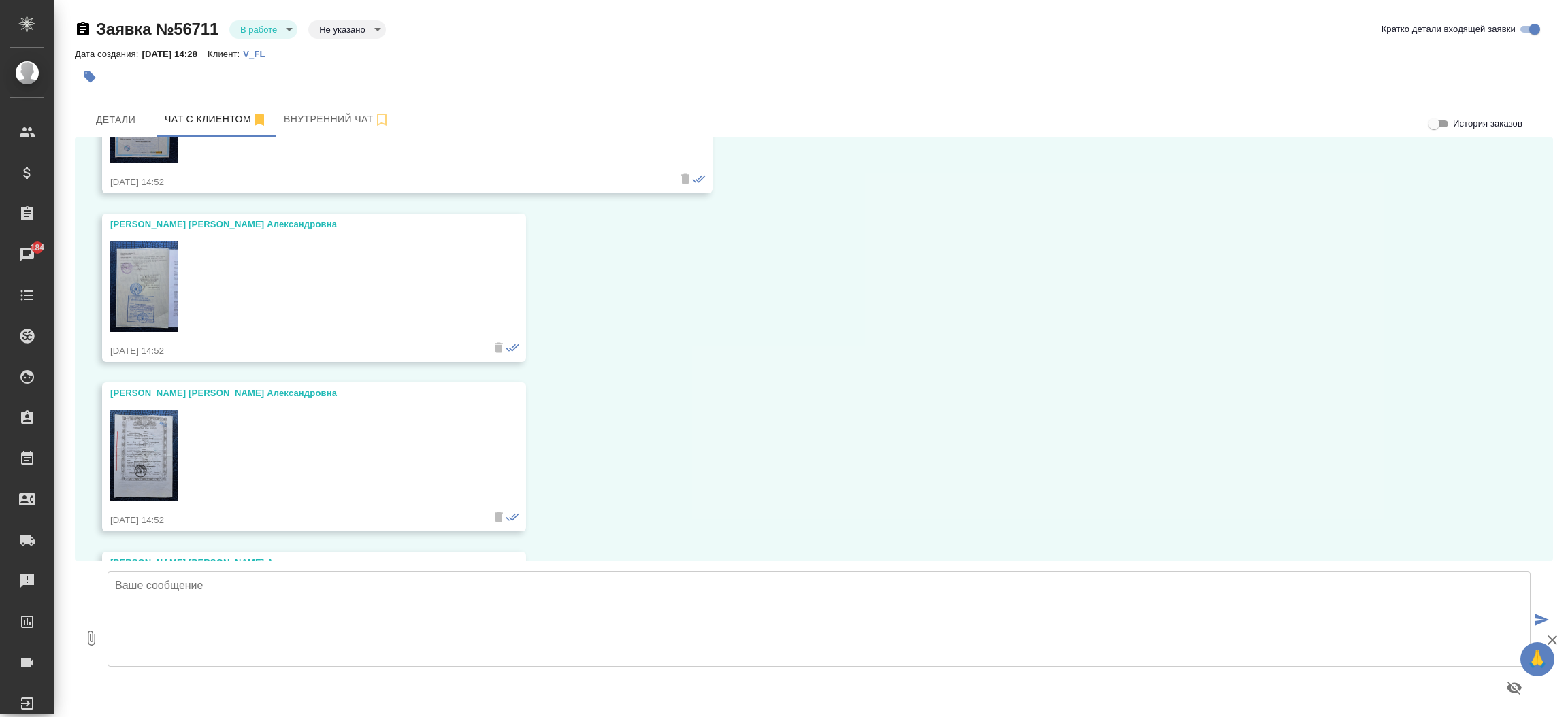
click at [127, 268] on img at bounding box center [144, 287] width 68 height 91
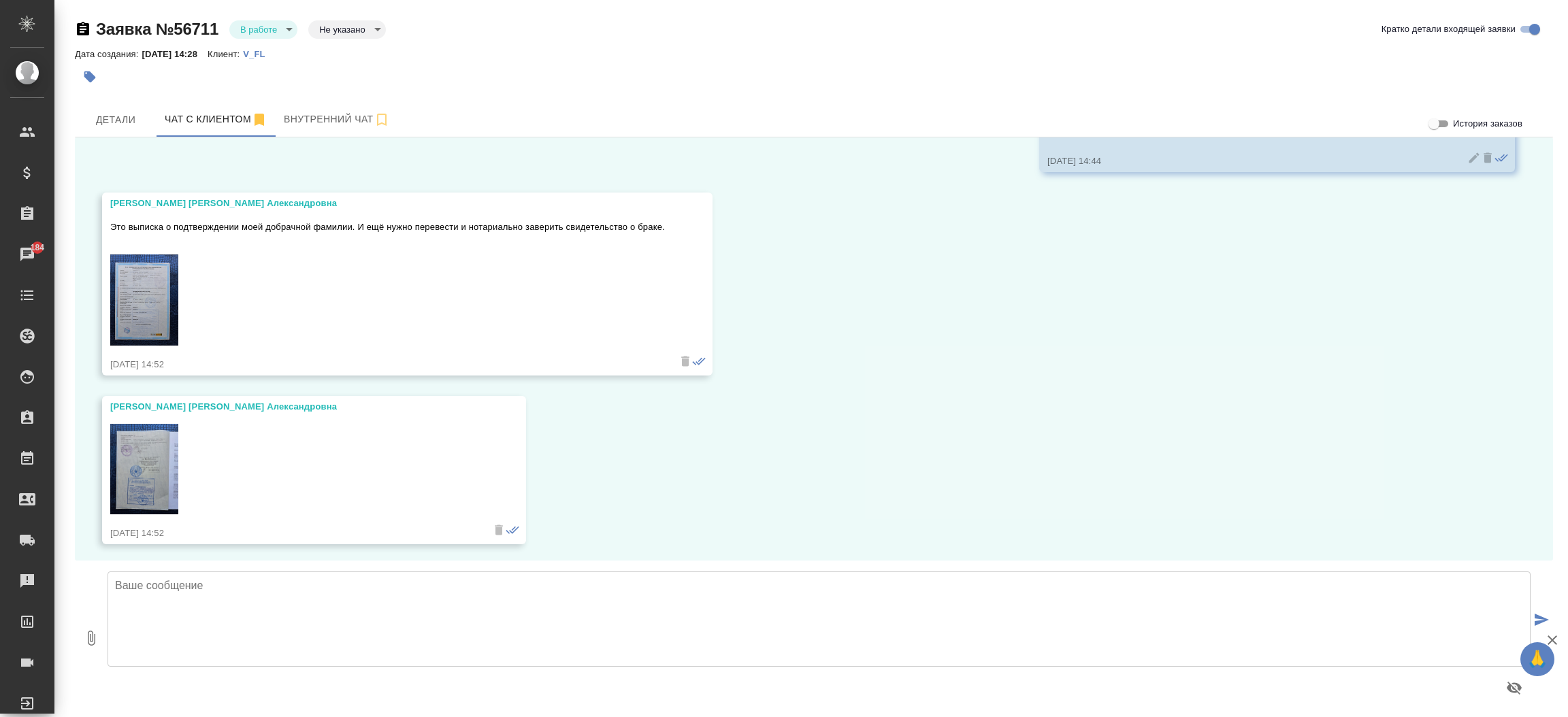
scroll to position [108, 0]
click at [144, 294] on img at bounding box center [144, 303] width 68 height 91
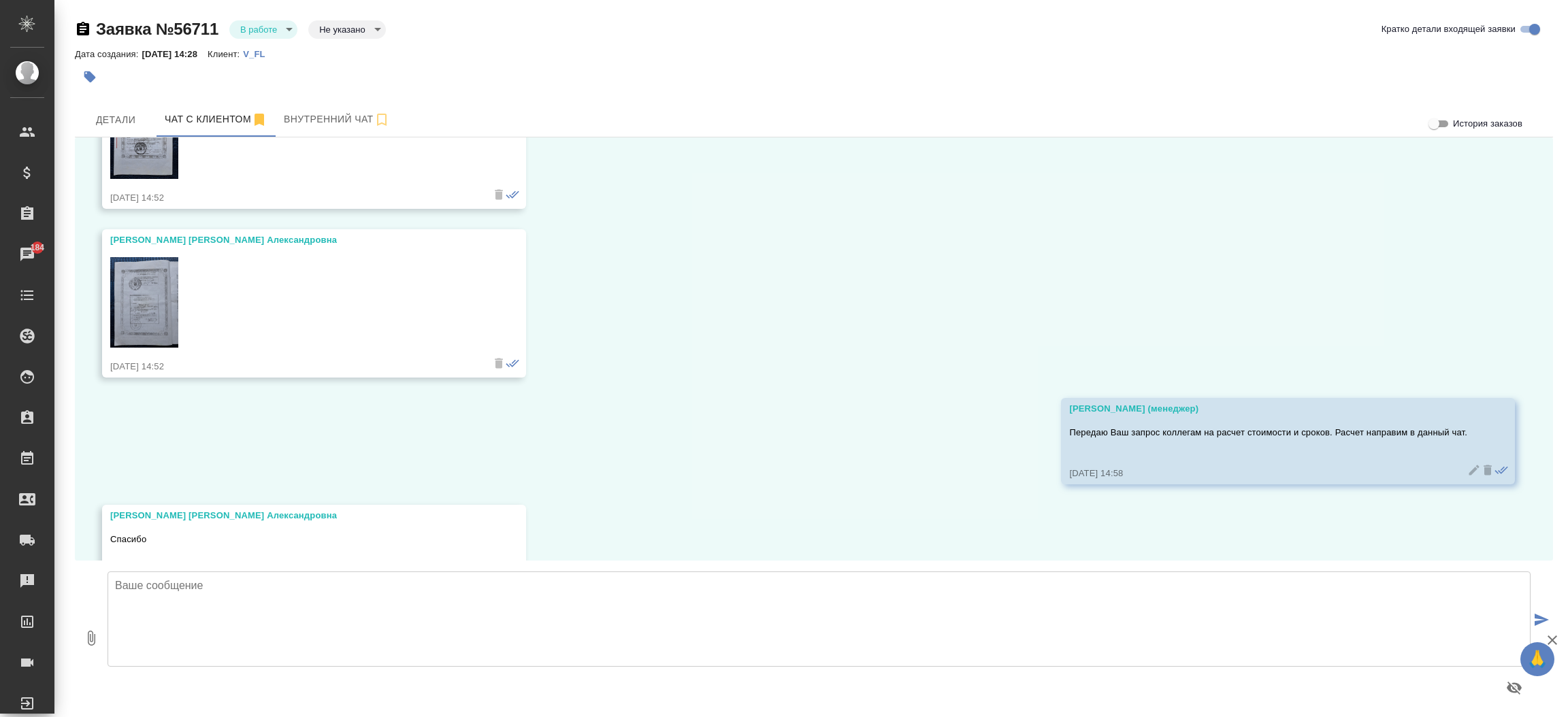
scroll to position [666, 0]
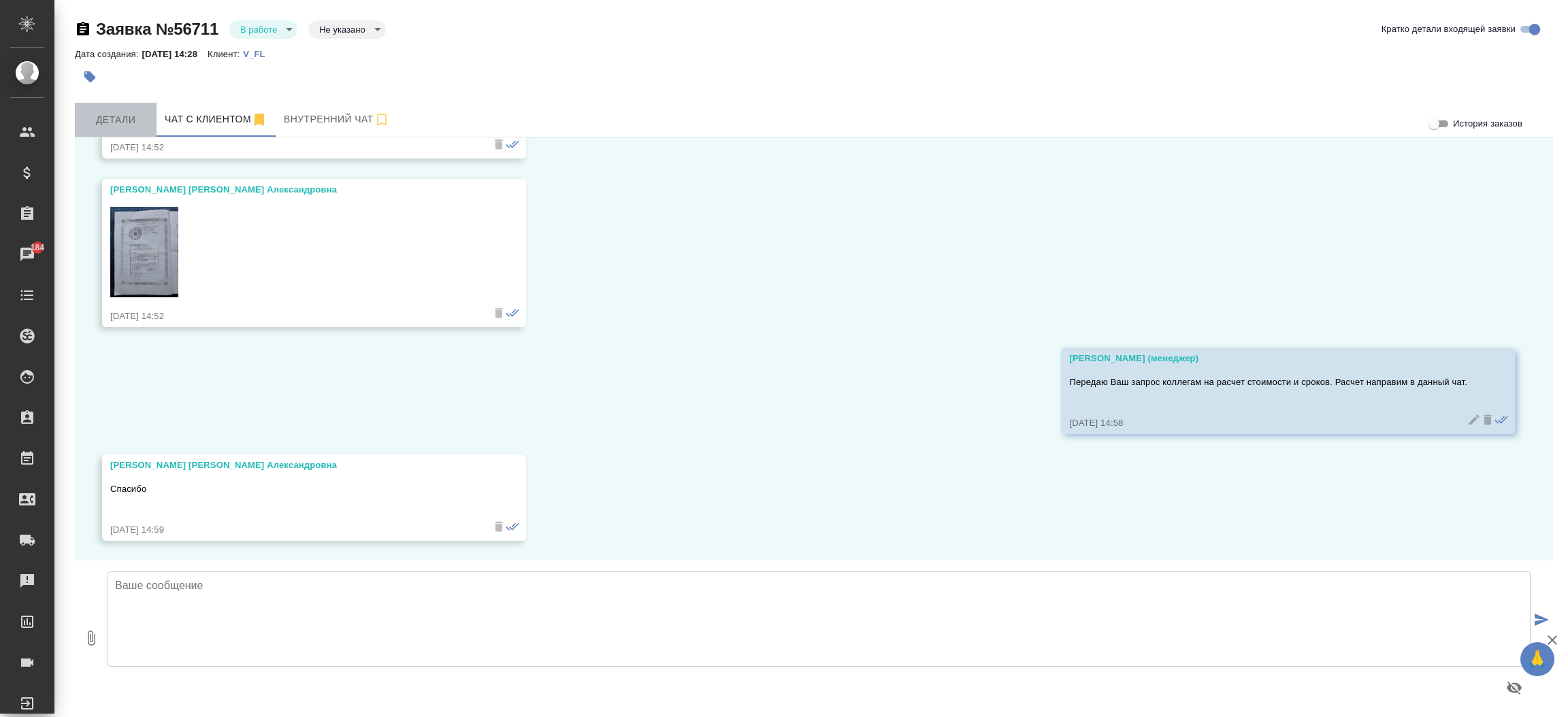
click at [128, 121] on span "Детали" at bounding box center [115, 120] width 65 height 17
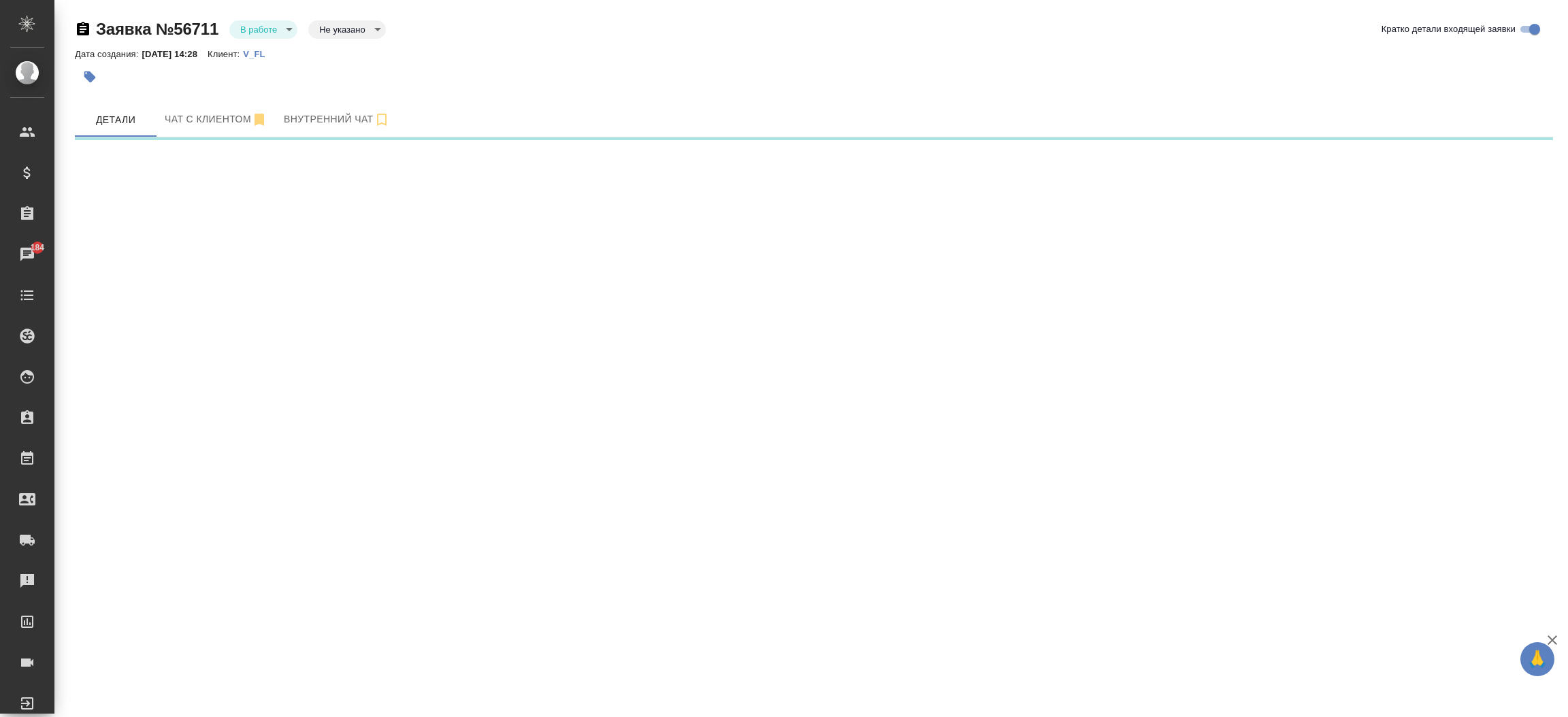
select select "RU"
select select "BE"
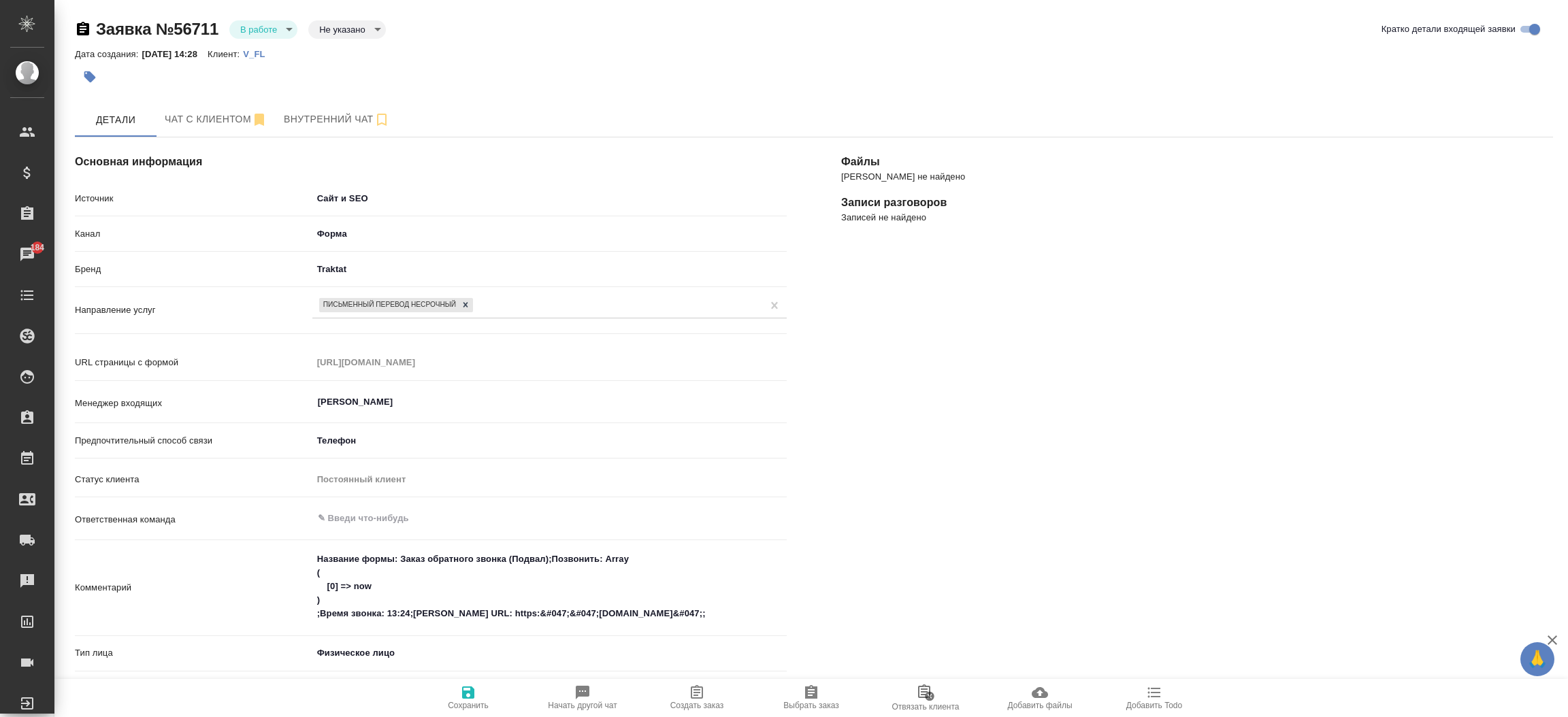
click at [694, 687] on icon "button" at bounding box center [697, 692] width 17 height 17
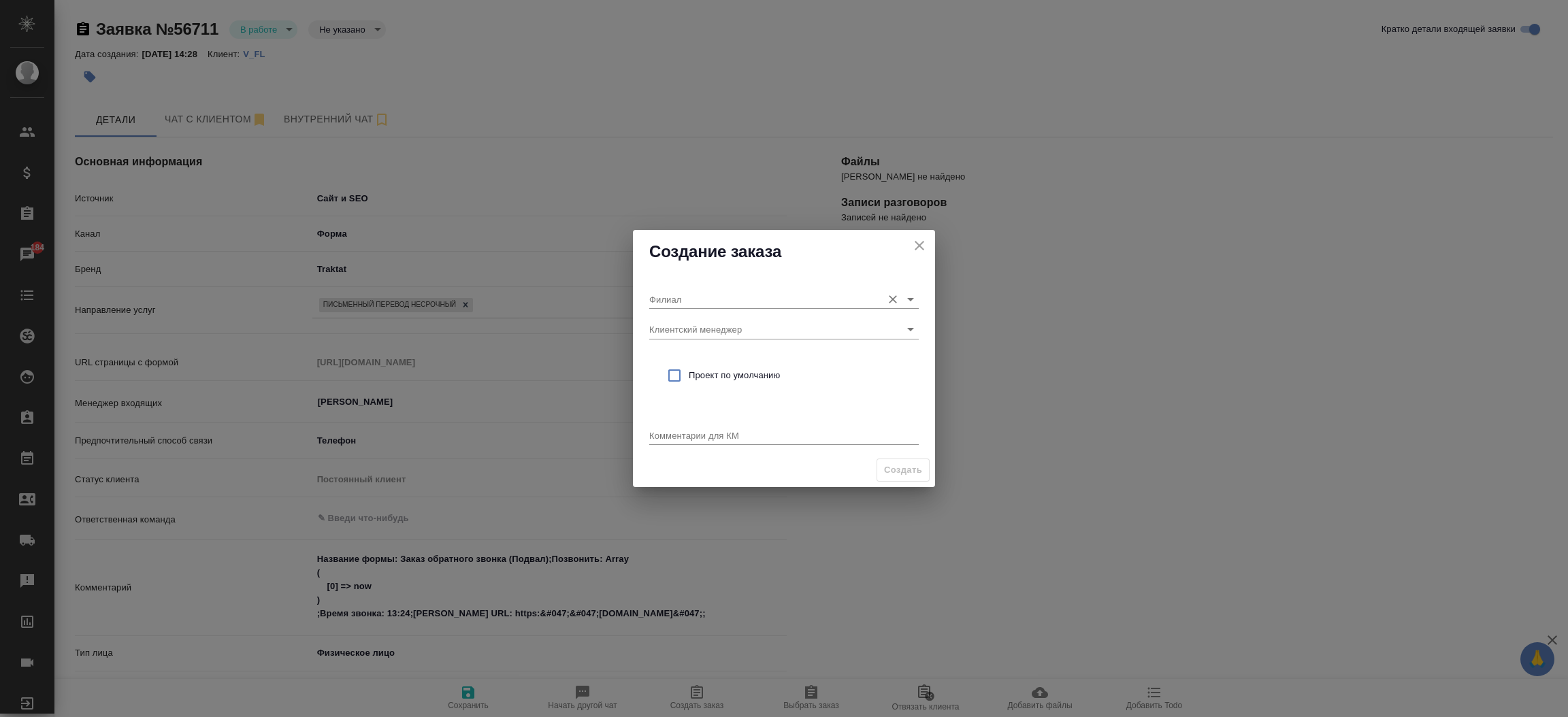
click at [691, 300] on input "Филиал" at bounding box center [762, 299] width 226 height 18
click at [720, 165] on div "Создание заказа Филиал Клиентский менеджер Проект по умолчанию Комментарии для …" at bounding box center [784, 358] width 1568 height 717
type textarea "x"
click at [681, 326] on input "Клиентский менеджер" at bounding box center [762, 329] width 226 height 18
type input "прохо"
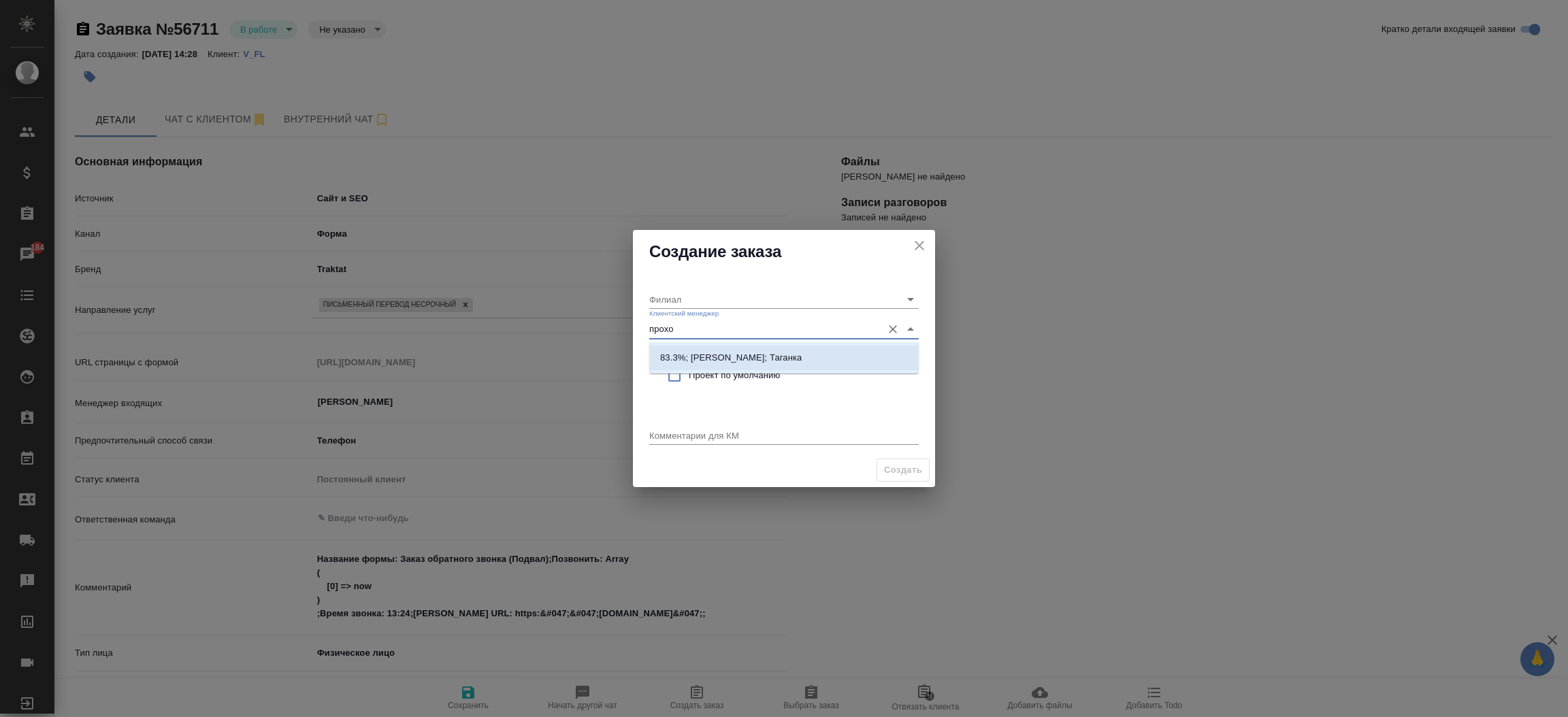
click at [747, 349] on li "83.3%; Прохорова Анастасия; Таганка" at bounding box center [784, 358] width 269 height 25
type input "Таганка"
type input "83.3%; Прохорова Анастасия; Таганка"
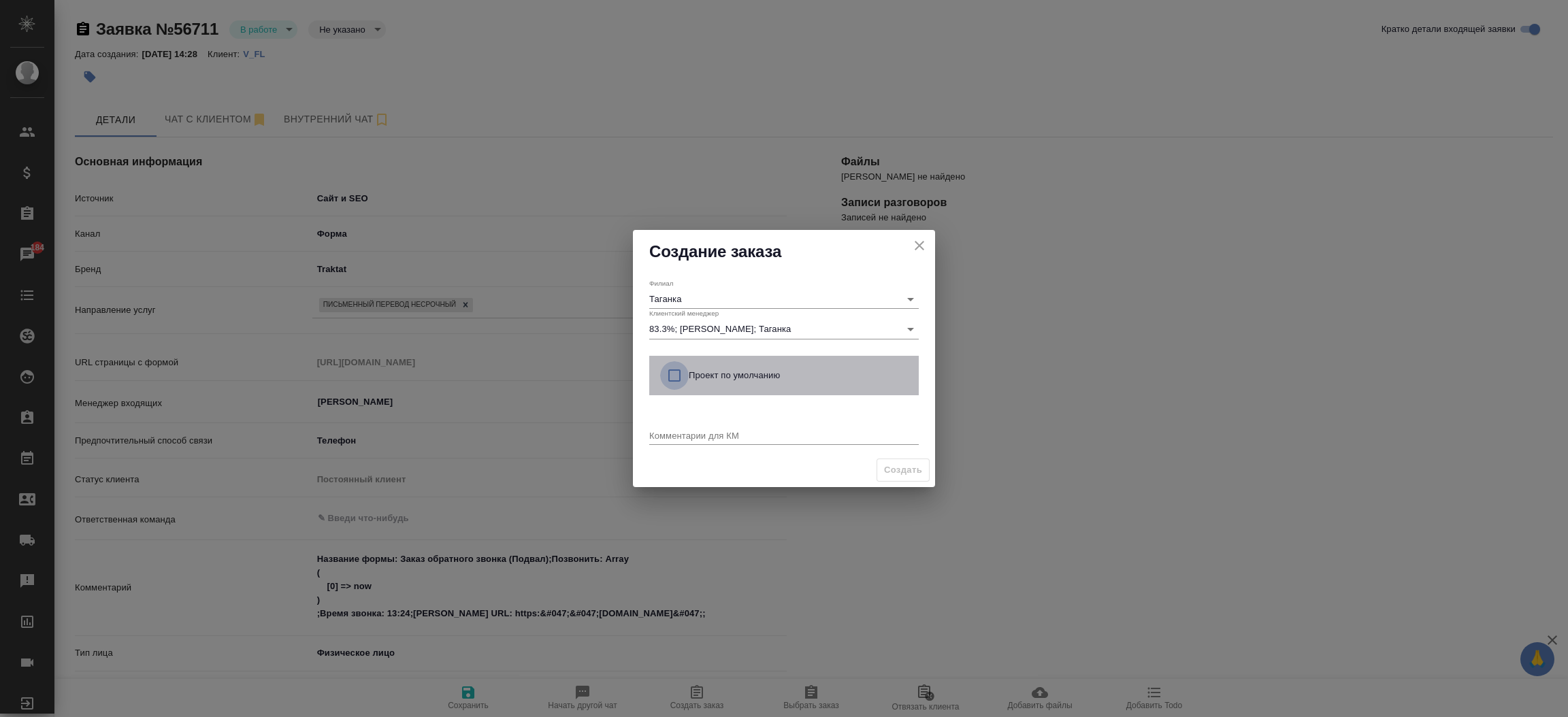
click at [673, 381] on input "checkbox" at bounding box center [674, 375] width 28 height 28
checkbox input "true"
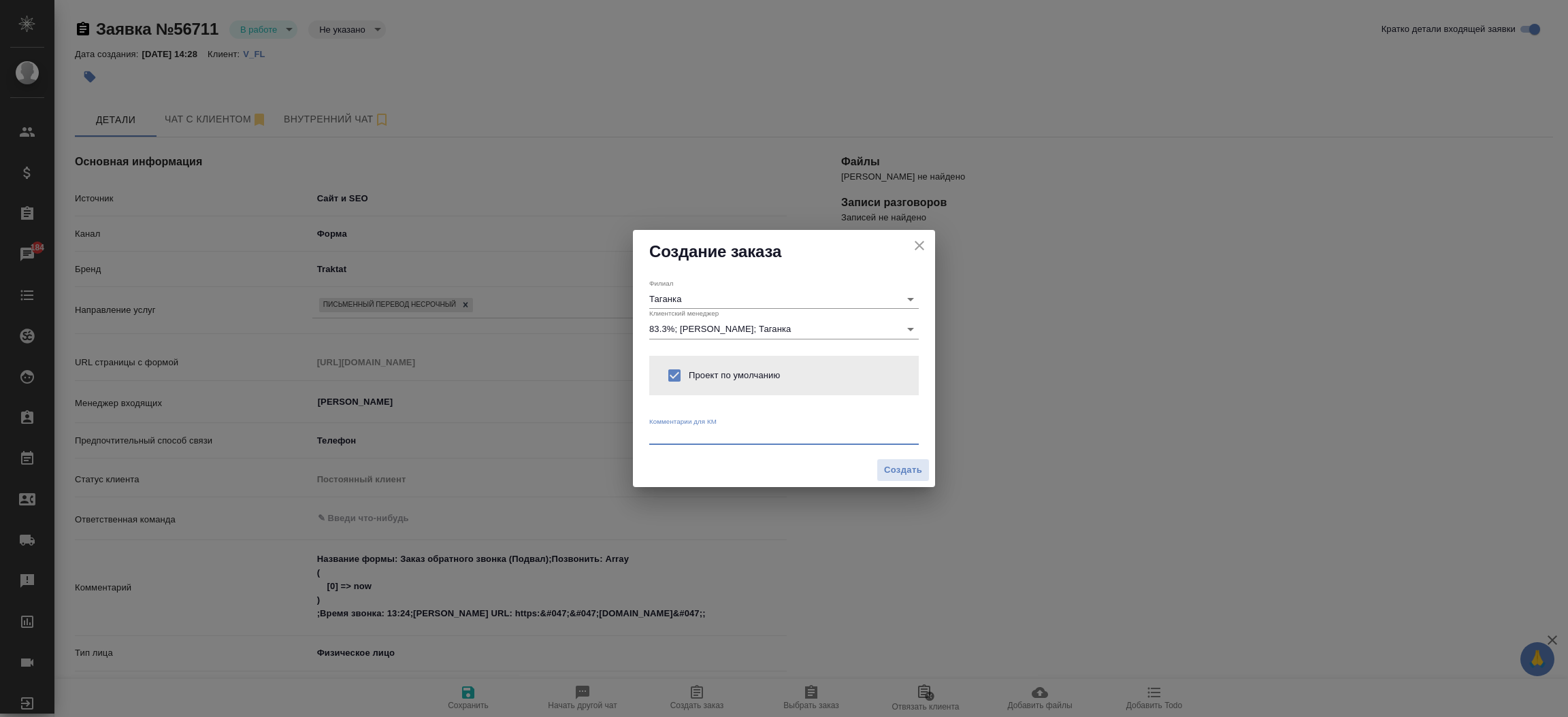
click at [665, 436] on textarea at bounding box center [784, 435] width 269 height 10
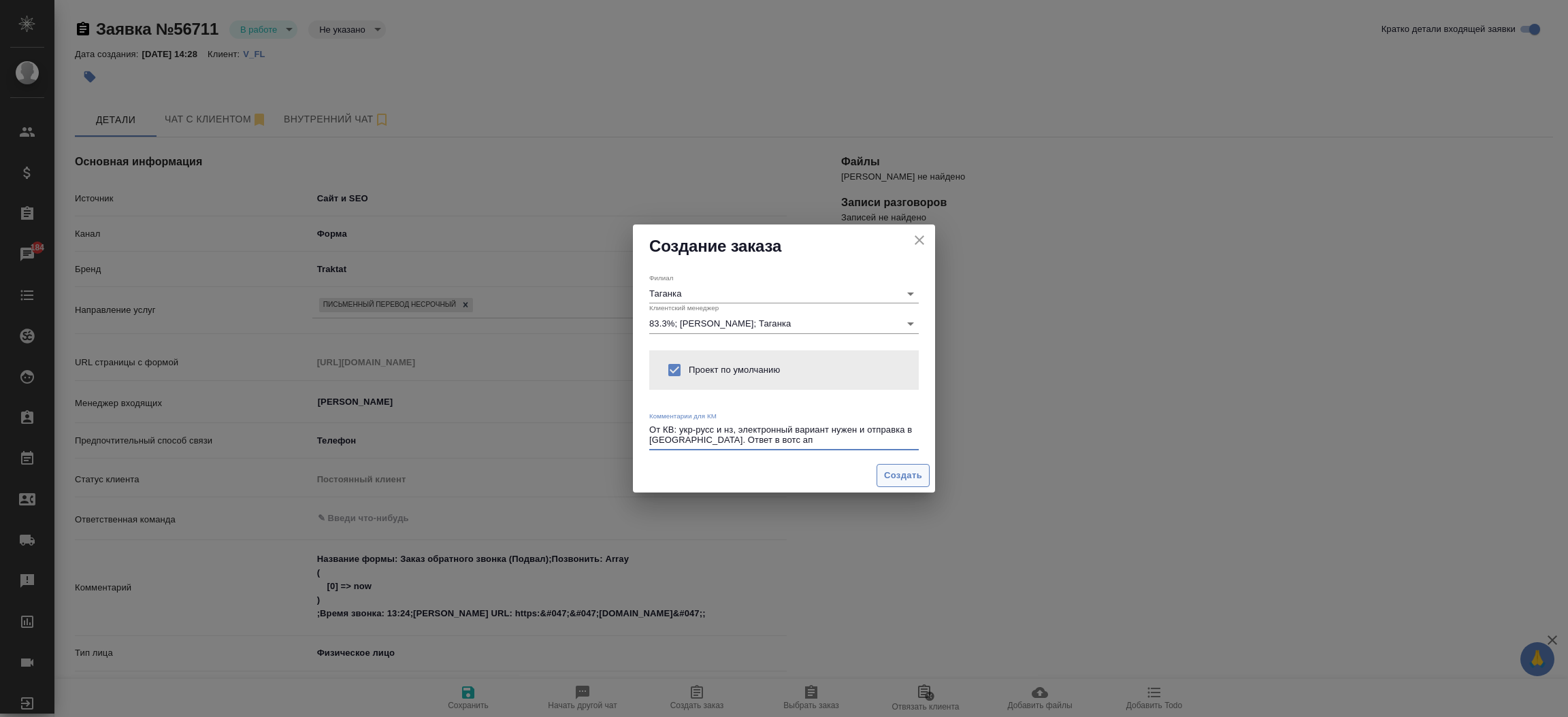
type textarea "От КВ: укр-русс и нз, электронный вариант нужен и отправка в [GEOGRAPHIC_DATA].…"
click at [896, 476] on span "Создать" at bounding box center [903, 476] width 38 height 16
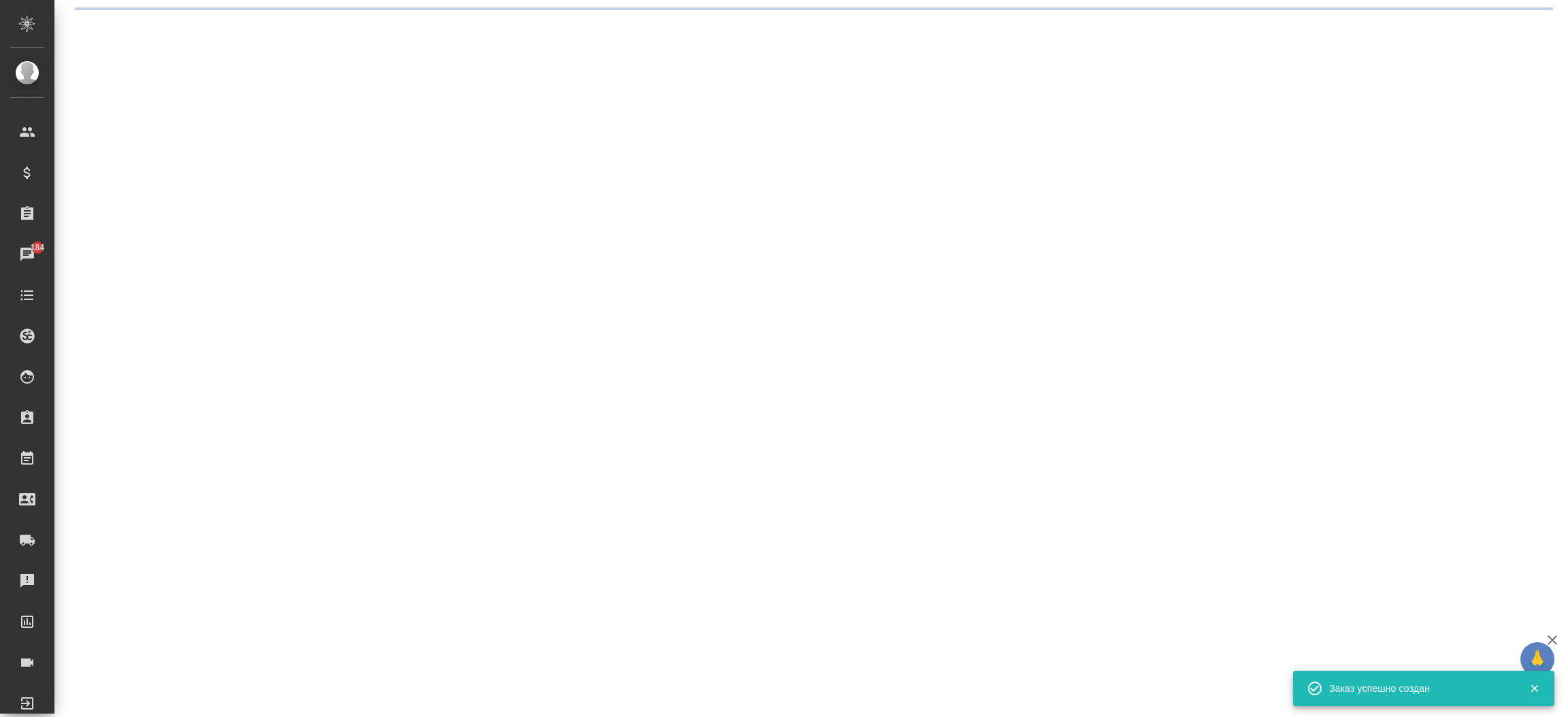
select select "RU"
select select "BE"
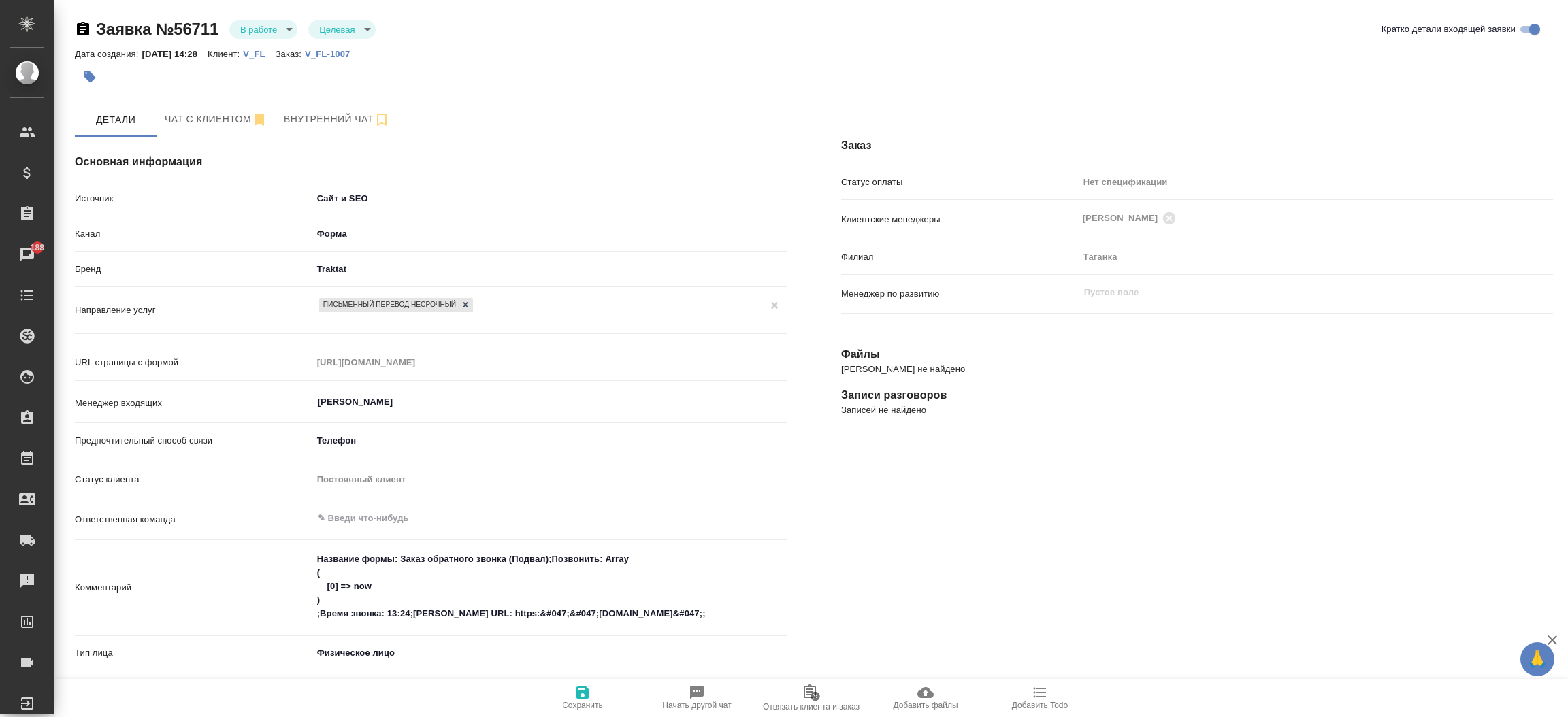
click at [354, 57] on p "V_FL-1007" at bounding box center [332, 54] width 55 height 10
type textarea "x"
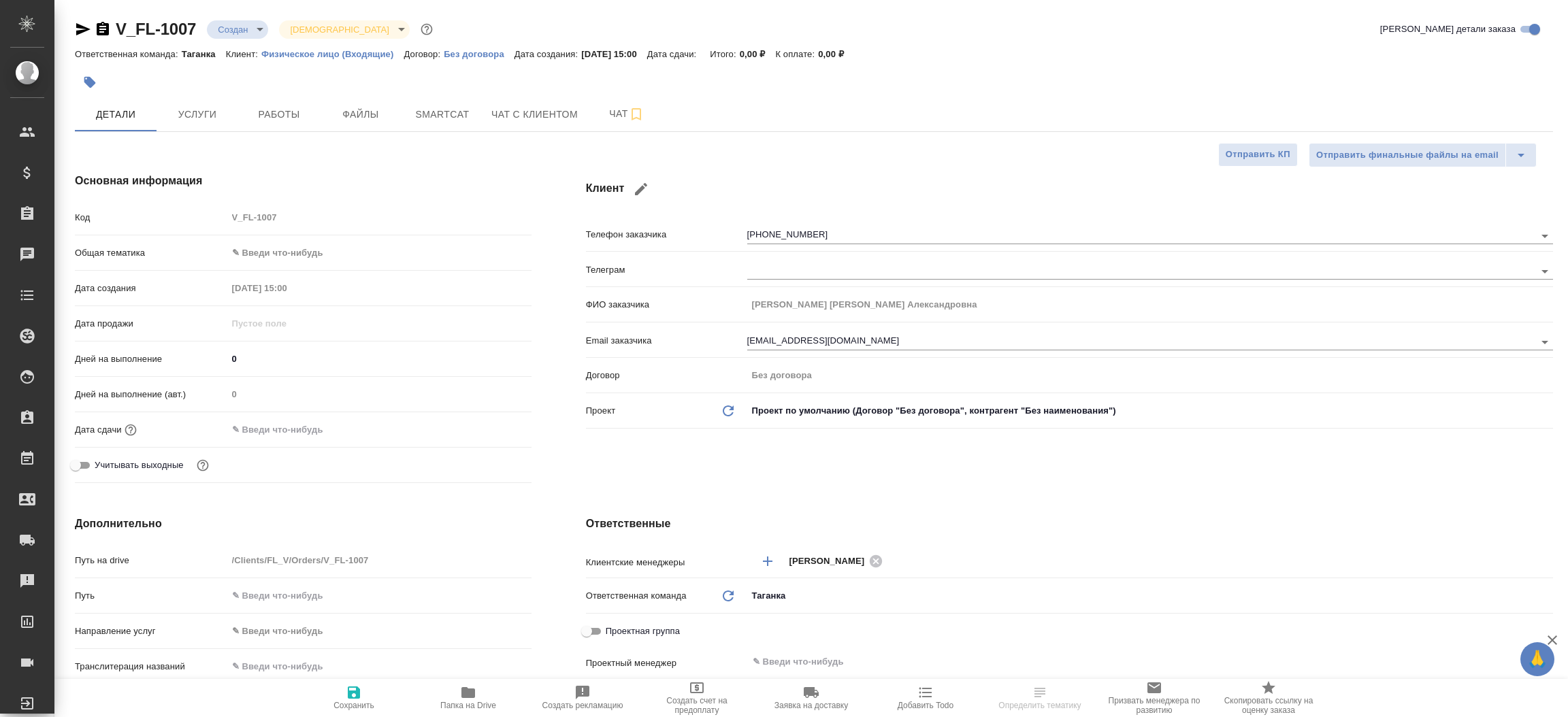
select select "RU"
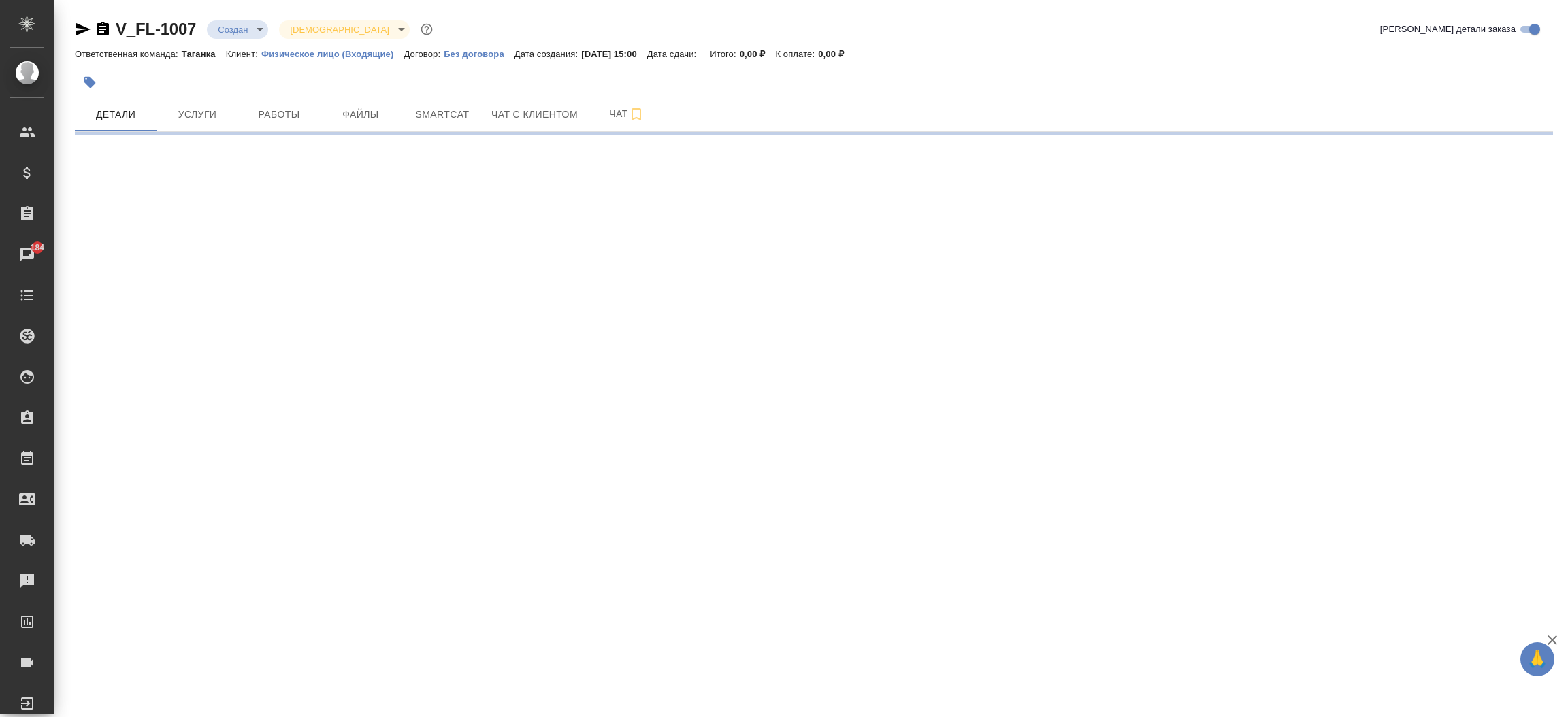
select select "RU"
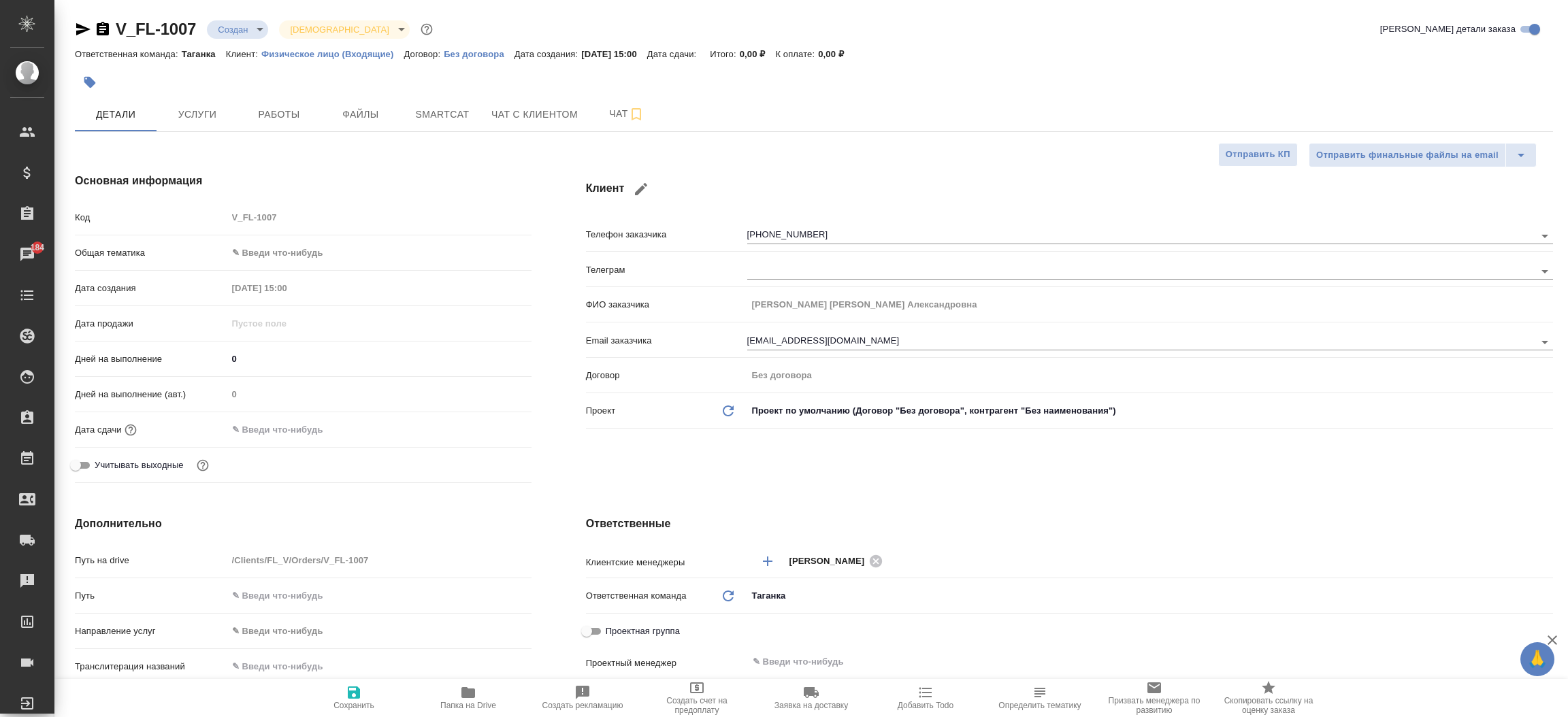
type textarea "x"
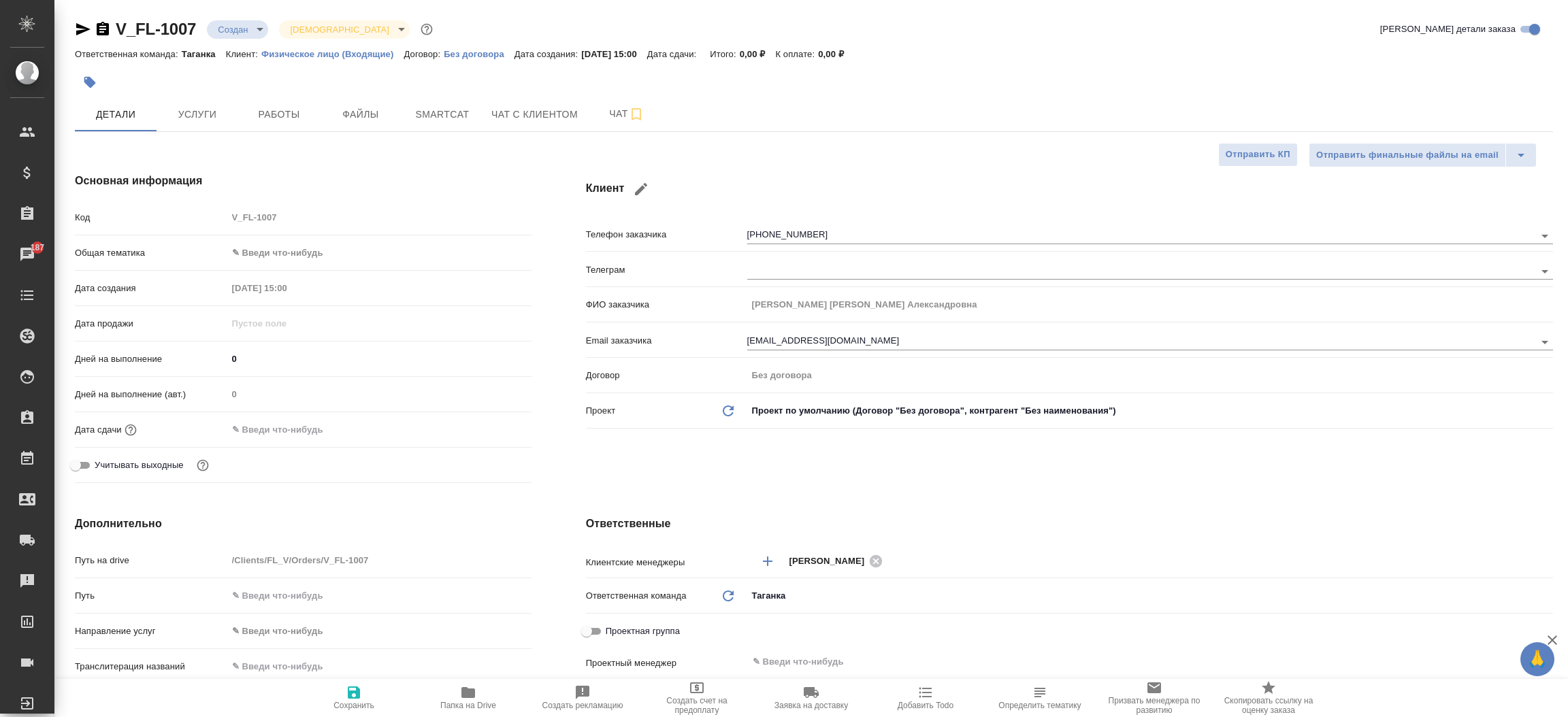
type textarea "x"
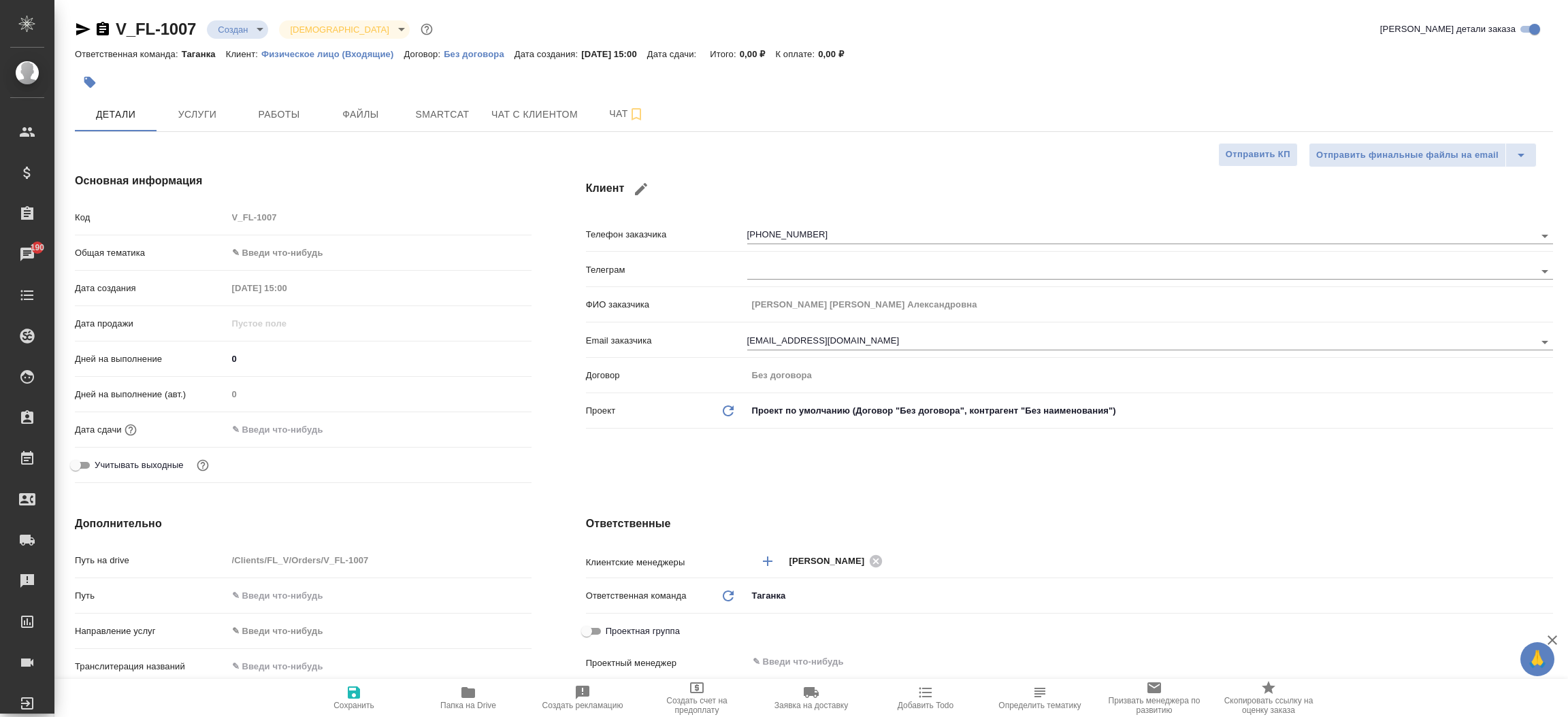
type textarea "x"
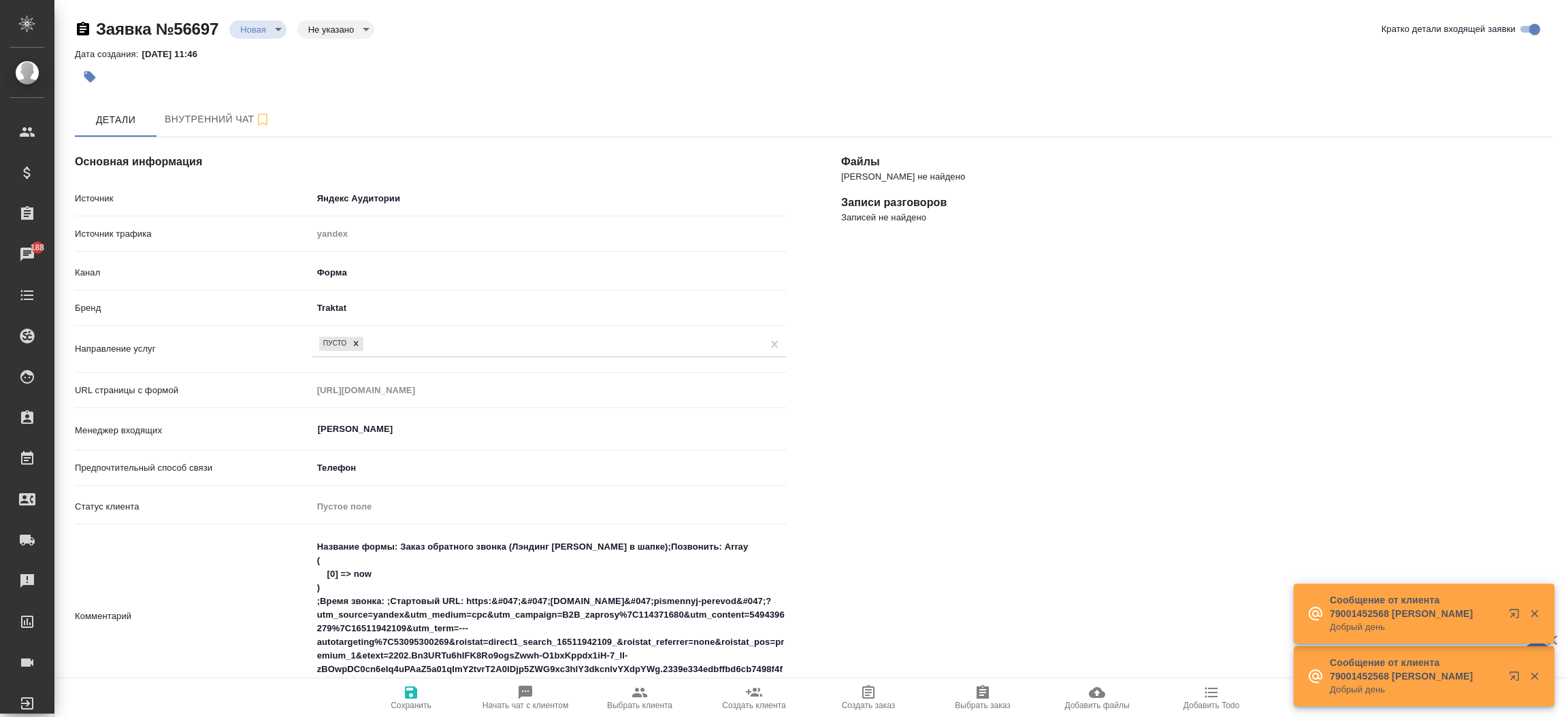
select select "RU"
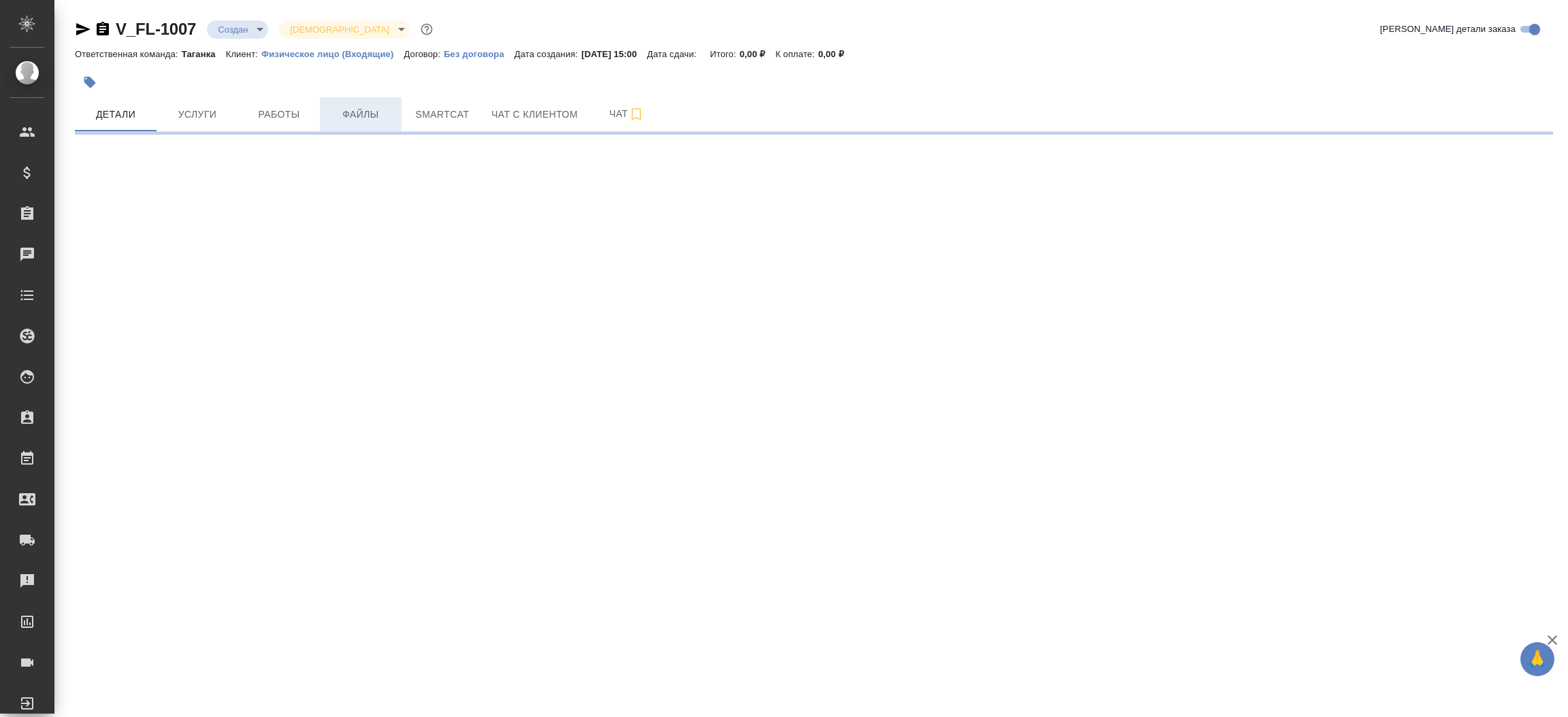
select select "RU"
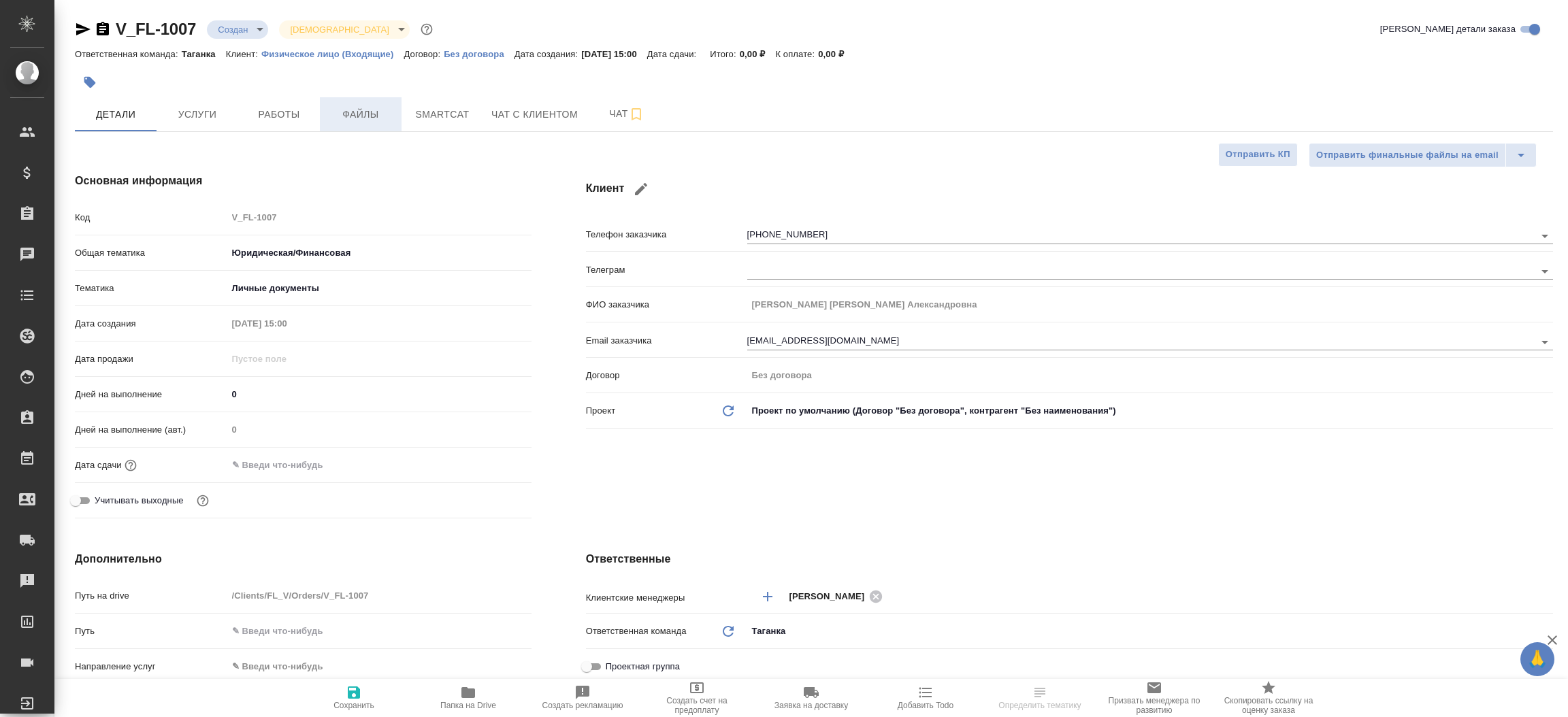
type textarea "x"
click at [370, 115] on span "Файлы" at bounding box center [361, 114] width 65 height 17
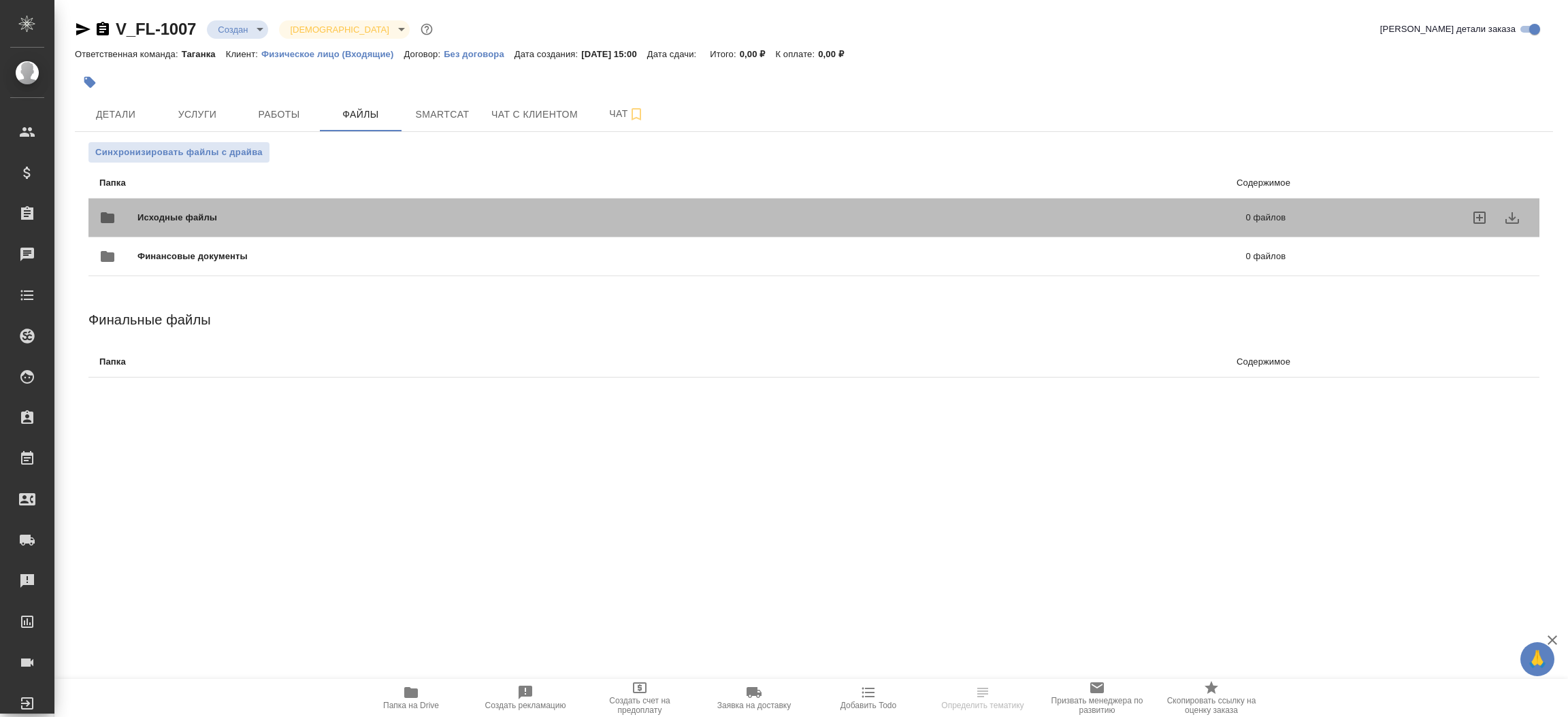
click at [258, 222] on span "Исходные файлы" at bounding box center [434, 218] width 594 height 14
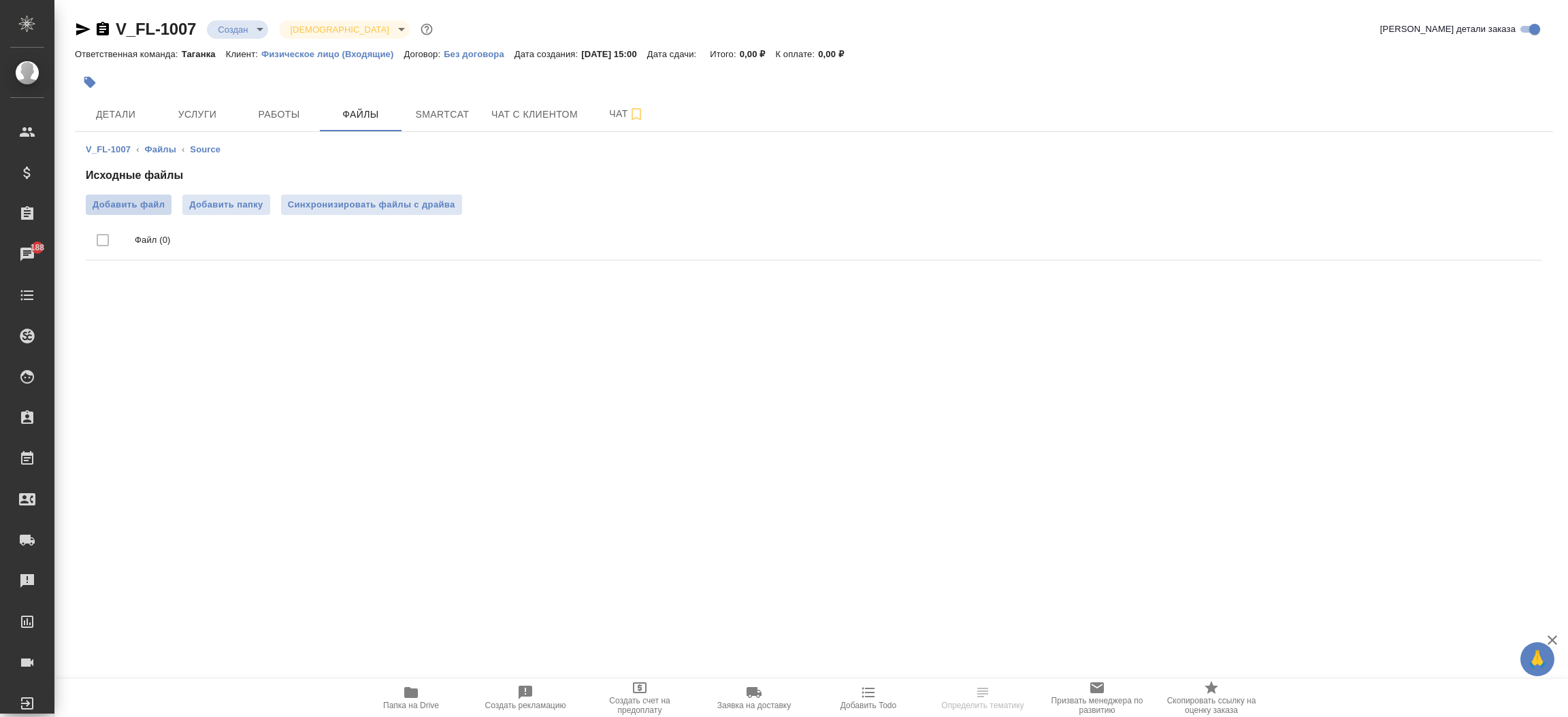
click at [154, 198] on span "Добавить файл" at bounding box center [128, 205] width 72 height 14
click at [0, 0] on input "Добавить файл" at bounding box center [0, 0] width 0 height 0
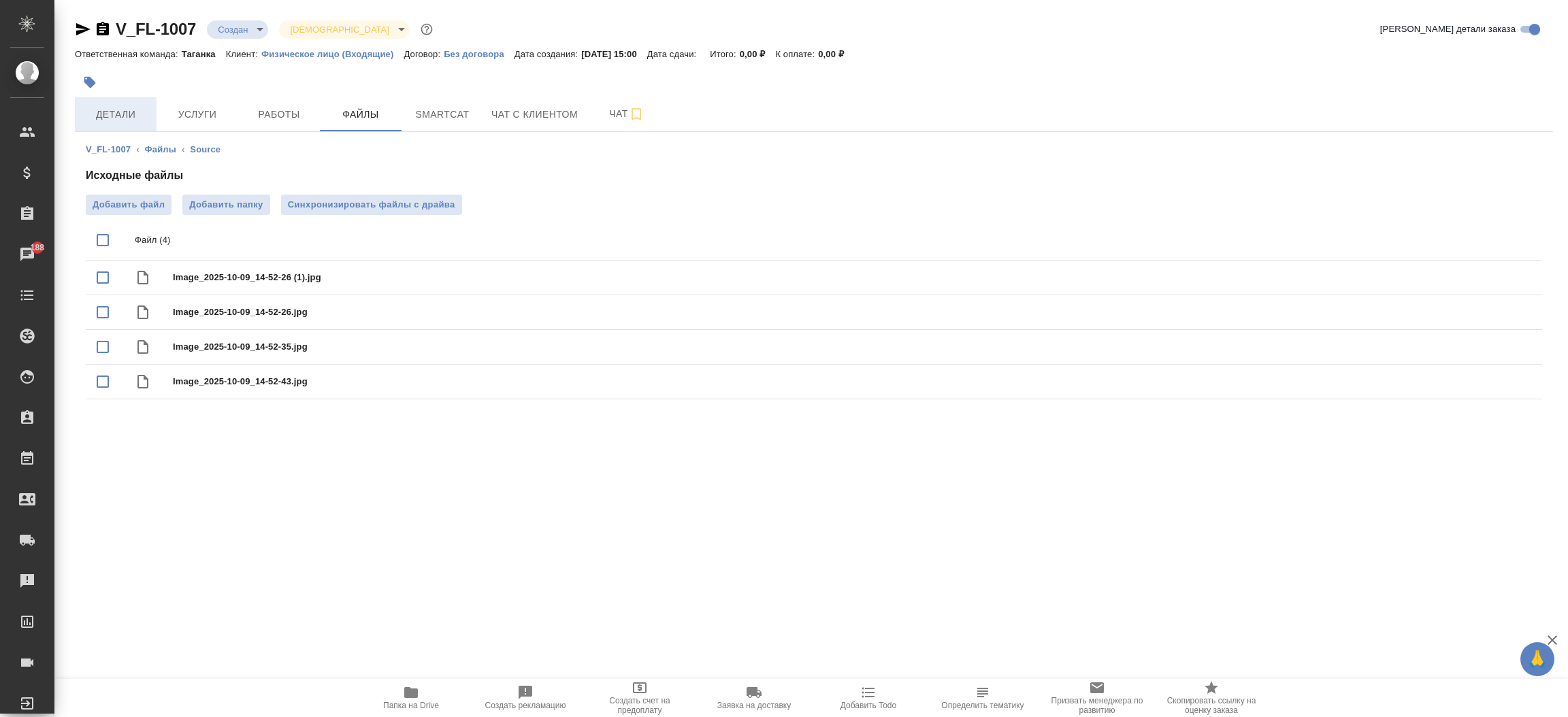
click at [128, 120] on span "Детали" at bounding box center [115, 114] width 65 height 17
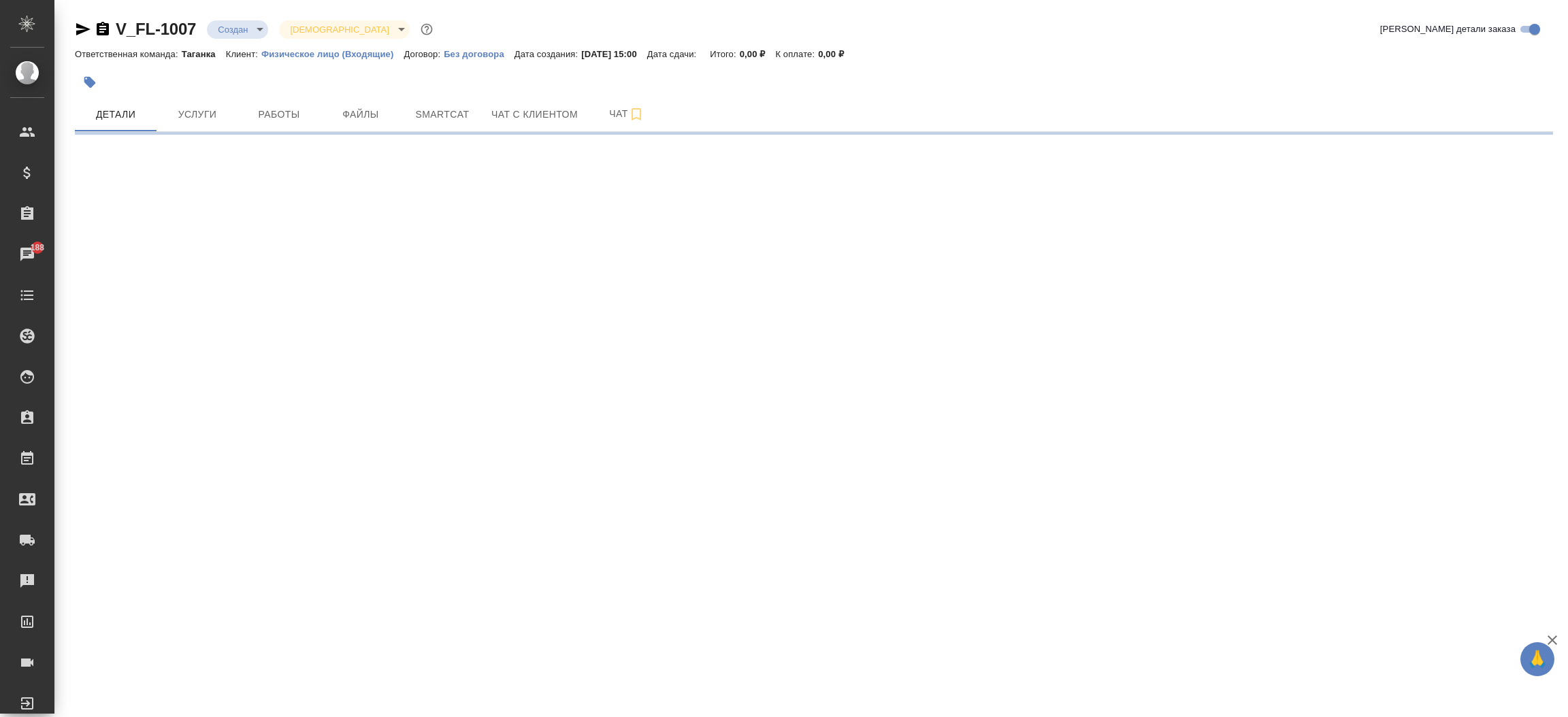
select select "RU"
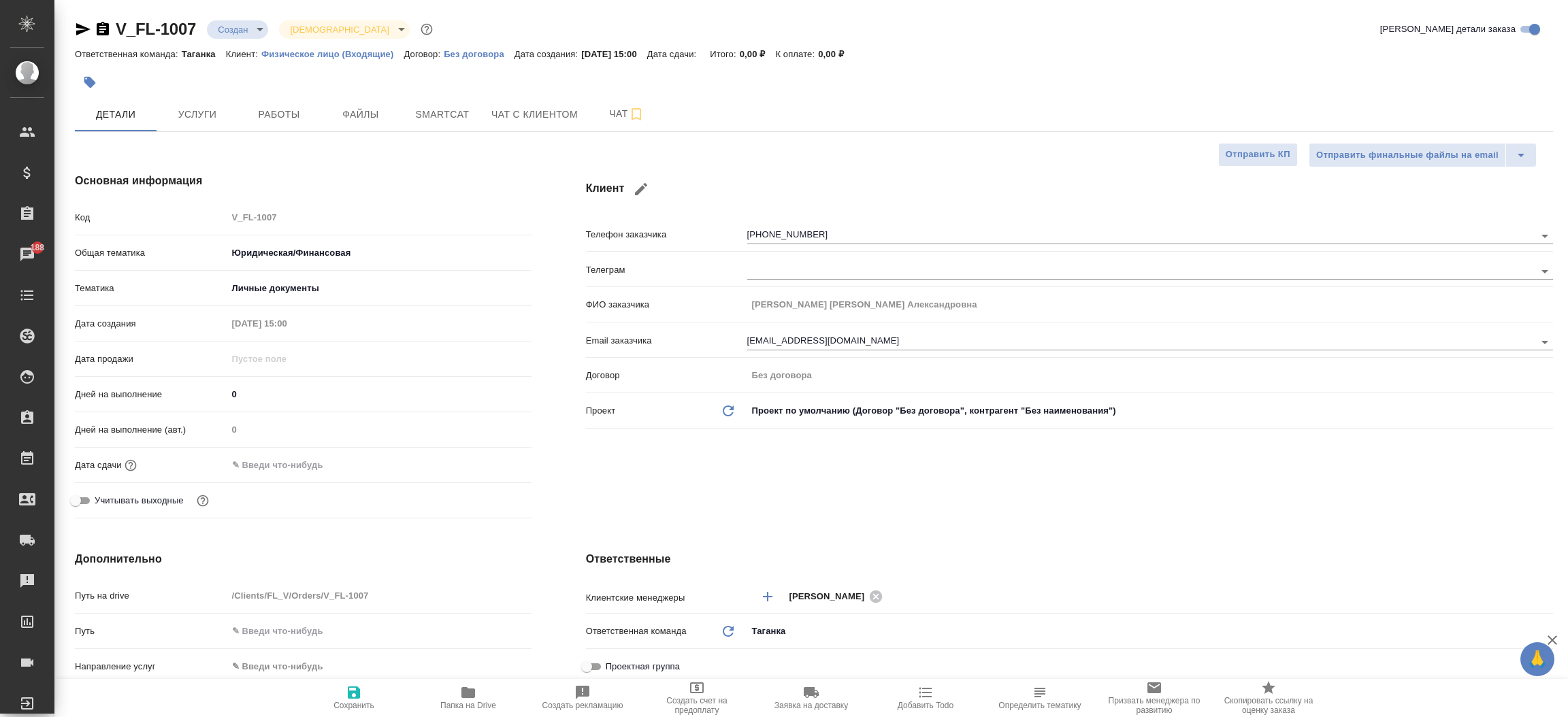
type textarea "x"
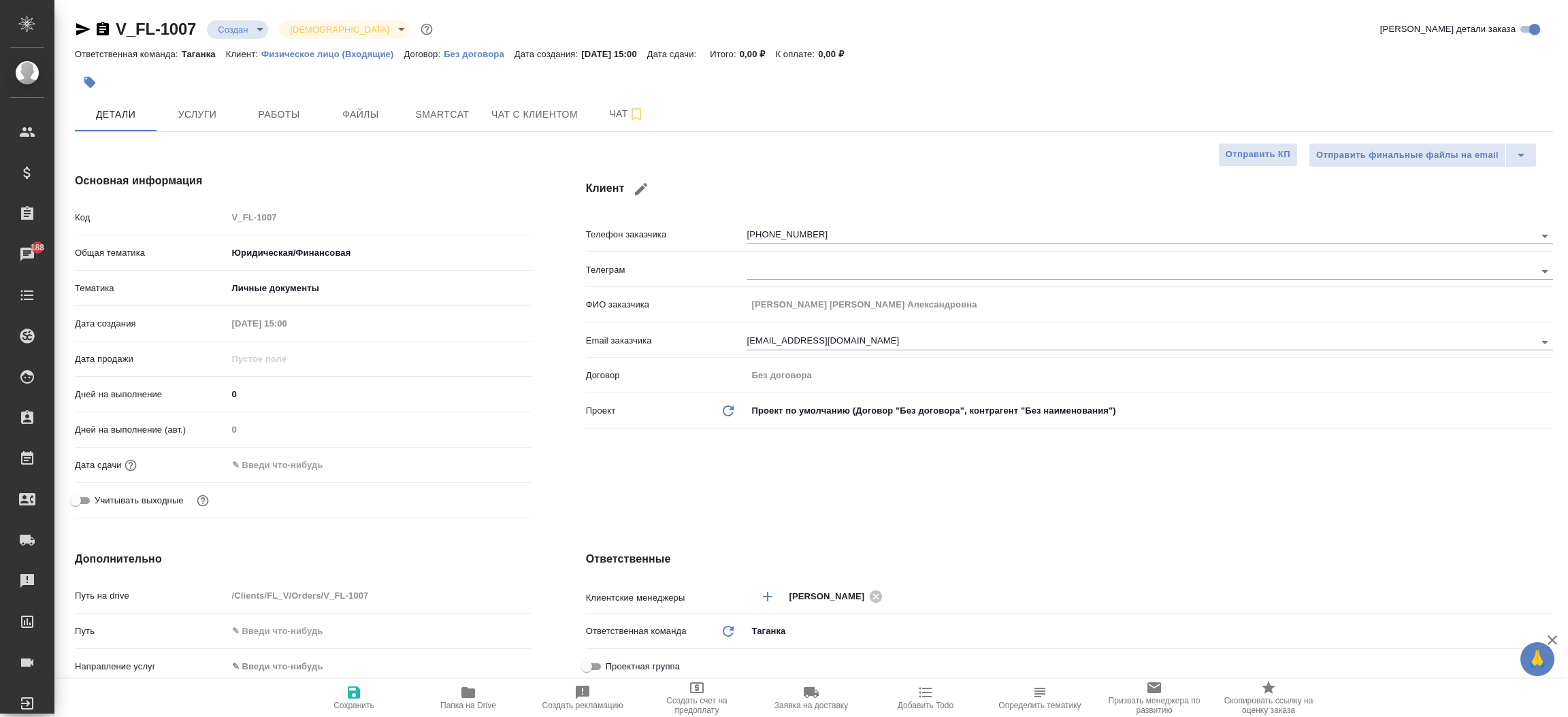
type textarea "x"
